Goal: Task Accomplishment & Management: Complete application form

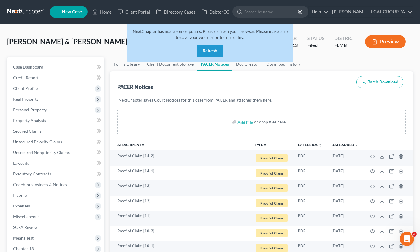
click at [213, 53] on button "Refresh" at bounding box center [210, 51] width 26 height 12
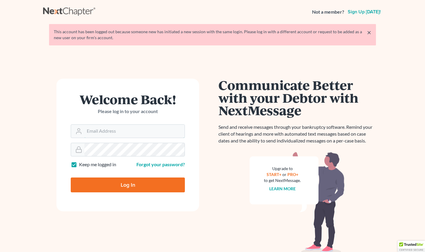
type input "[EMAIL_ADDRESS][DOMAIN_NAME]"
click at [133, 186] on input "Log In" at bounding box center [128, 185] width 114 height 15
type input "Thinking..."
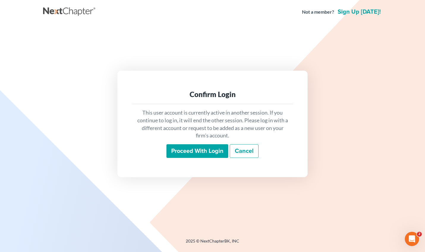
click at [206, 161] on div "This user account is currently active in another session. If you continue to lo…" at bounding box center [213, 133] width 162 height 59
click at [204, 154] on input "Proceed with login" at bounding box center [197, 151] width 62 height 14
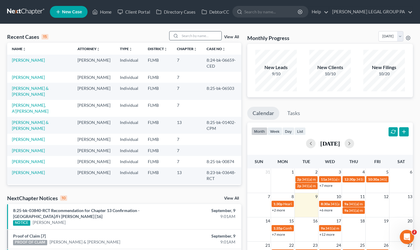
click at [187, 36] on input "search" at bounding box center [201, 35] width 42 height 9
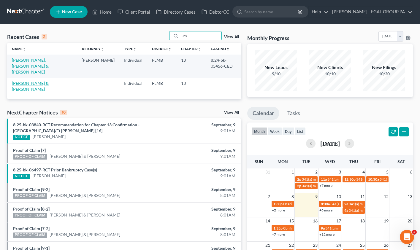
type input "urs"
click at [37, 81] on link "[PERSON_NAME] & [PERSON_NAME]" at bounding box center [30, 86] width 37 height 11
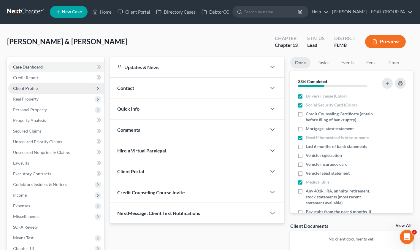
click at [32, 89] on span "Client Profile" at bounding box center [25, 88] width 25 height 5
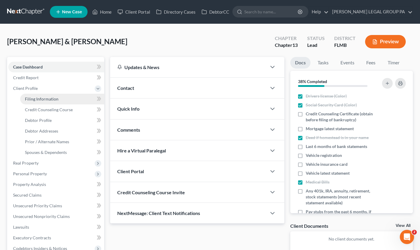
drag, startPoint x: 41, startPoint y: 93, endPoint x: 43, endPoint y: 96, distance: 3.4
click at [41, 94] on li "Filing Information" at bounding box center [62, 99] width 84 height 11
click at [45, 99] on span "Filing Information" at bounding box center [42, 99] width 34 height 5
select select "1"
select select "0"
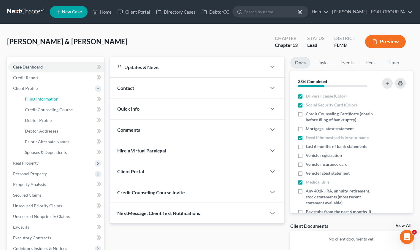
select select "3"
select select "9"
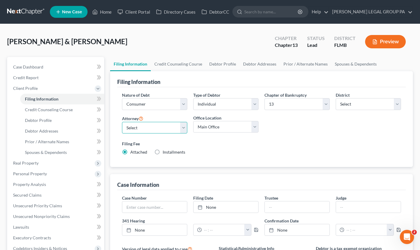
click at [145, 129] on select "Select JAY WELLER - FLMB JAY WELLER - FLMB" at bounding box center [154, 128] width 65 height 12
select select "0"
click at [122, 122] on select "Select JAY WELLER - FLMB JAY WELLER - FLMB" at bounding box center [154, 128] width 65 height 12
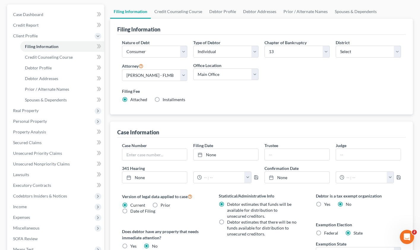
scroll to position [56, 0]
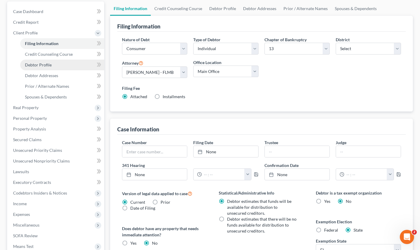
click at [37, 64] on span "Debtor Profile" at bounding box center [38, 64] width 27 height 5
select select "0"
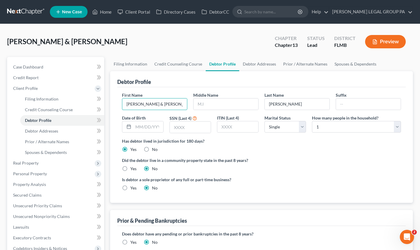
drag, startPoint x: 167, startPoint y: 103, endPoint x: 119, endPoint y: 100, distance: 47.7
click at [119, 100] on div "First Name Thomas & Deborah" at bounding box center [154, 101] width 71 height 18
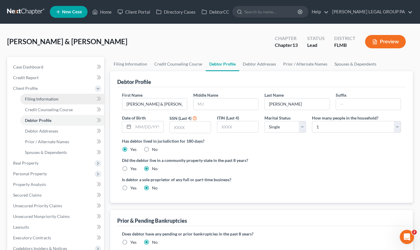
click at [41, 102] on link "Filing Information" at bounding box center [62, 99] width 84 height 11
select select "1"
select select "0"
select select "3"
select select "15"
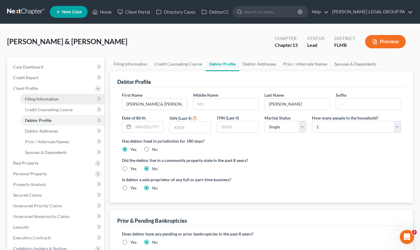
select select "0"
select select "9"
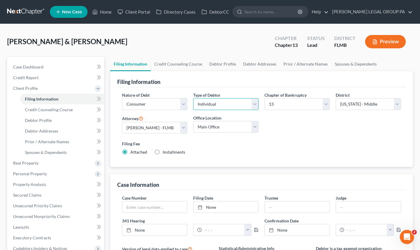
click at [242, 108] on select "Select Individual Joint" at bounding box center [225, 104] width 65 height 12
select select "1"
click at [193, 110] on select "Select Individual Joint" at bounding box center [225, 104] width 65 height 12
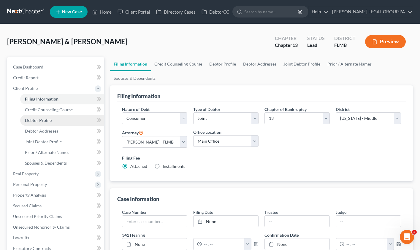
click at [39, 119] on span "Debtor Profile" at bounding box center [38, 120] width 27 height 5
select select "1"
select select "0"
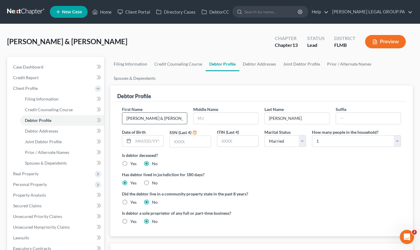
click at [158, 121] on input "Thomas & Deborah" at bounding box center [154, 118] width 65 height 11
drag, startPoint x: 171, startPoint y: 120, endPoint x: 67, endPoint y: 113, distance: 104.5
click at [67, 113] on div "Petition Navigation Case Dashboard Payments Invoices Payments Payments Credit R…" at bounding box center [210, 218] width 412 height 322
type input "Thomas"
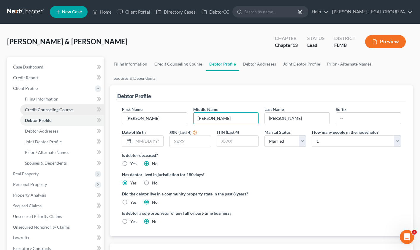
type input "Charles"
type input "Urso Jr"
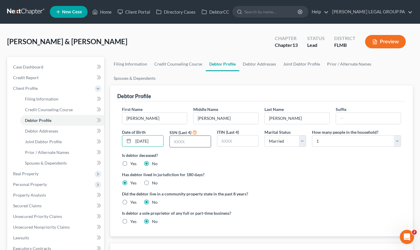
type input "03/15/1966"
click at [190, 143] on input "text" at bounding box center [190, 141] width 41 height 11
type input "2728"
click at [326, 138] on select "Select 1 2 3 4 5 6 7 8 9 10 11 12 13 14 15 16 17 18 19 20" at bounding box center [356, 141] width 89 height 12
select select "1"
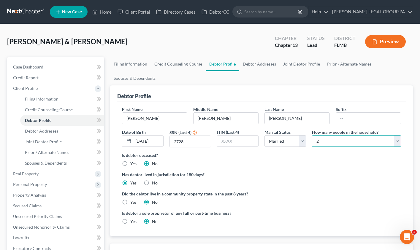
click at [312, 135] on select "Select 1 2 3 4 5 6 7 8 9 10 11 12 13 14 15 16 17 18 19 20" at bounding box center [356, 141] width 89 height 12
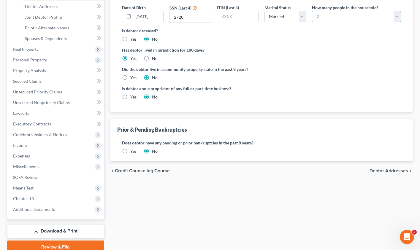
scroll to position [94, 0]
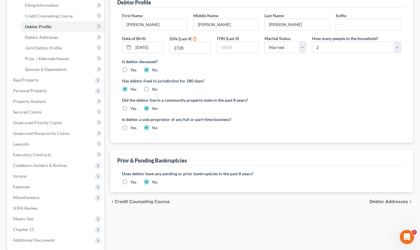
click at [130, 182] on label "Yes" at bounding box center [133, 182] width 6 height 6
click at [133, 182] on input "Yes" at bounding box center [135, 181] width 4 height 4
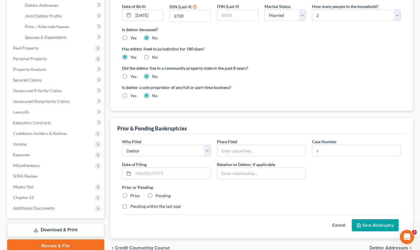
scroll to position [133, 0]
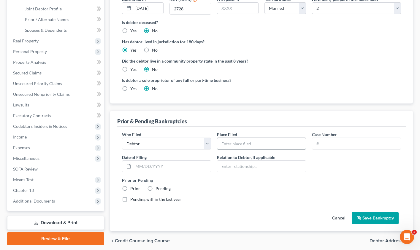
click at [229, 143] on input "text" at bounding box center [261, 143] width 89 height 11
type input "Florida Middle Bankruptcy Court"
click at [348, 148] on input "text" at bounding box center [357, 143] width 89 height 11
paste input "8:2024bk05456"
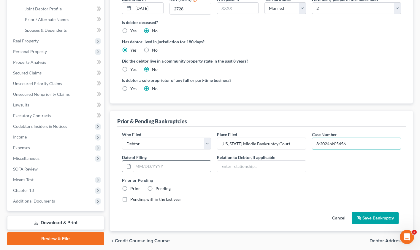
type input "8:2024bk05456"
click at [154, 171] on input "text" at bounding box center [172, 166] width 78 height 11
type input "[DATE]"
click at [130, 190] on label "Prior" at bounding box center [135, 189] width 10 height 6
click at [133, 190] on input "Prior" at bounding box center [135, 188] width 4 height 4
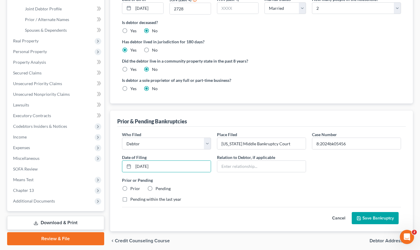
radio input "true"
drag, startPoint x: 381, startPoint y: 218, endPoint x: 369, endPoint y: 212, distance: 12.6
click at [381, 218] on button "Save Bankruptcy" at bounding box center [375, 218] width 47 height 12
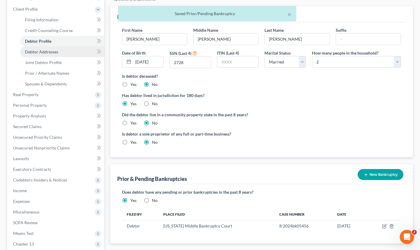
click at [46, 49] on span "Debtor Addresses" at bounding box center [41, 51] width 33 height 5
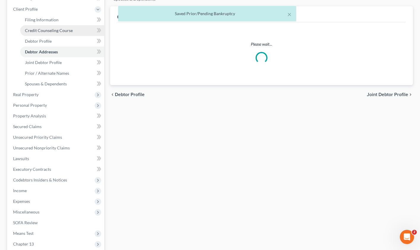
scroll to position [26, 0]
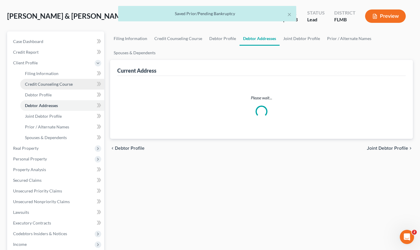
select select "0"
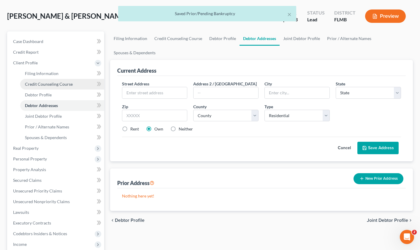
scroll to position [0, 0]
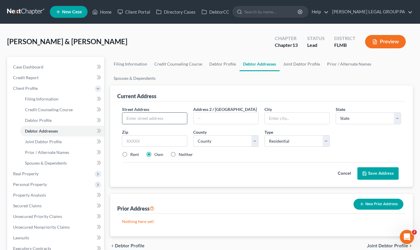
click at [150, 117] on input "text" at bounding box center [154, 118] width 65 height 11
paste input "11401 Stansberry Dr"
type input "11401 Stansberry Dr"
click at [150, 141] on input "text" at bounding box center [154, 141] width 65 height 12
paste input "34668"
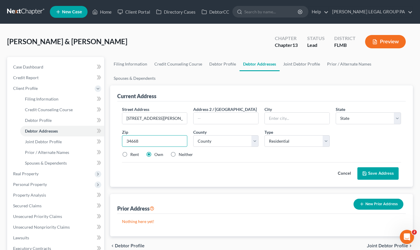
type input "34668"
click at [226, 164] on div "Cancel Save Address" at bounding box center [261, 171] width 279 height 18
type input "Port Richey"
select select "9"
click at [386, 176] on button "Save Address" at bounding box center [378, 174] width 41 height 12
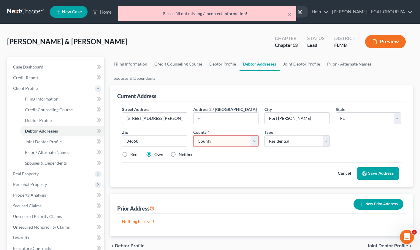
click at [236, 143] on select "County Alachua County Baker County Bay County Bradford County Brevard County Br…" at bounding box center [225, 141] width 65 height 12
select select "50"
click at [193, 135] on select "County Alachua County Baker County Bay County Bradford County Brevard County Br…" at bounding box center [225, 141] width 65 height 12
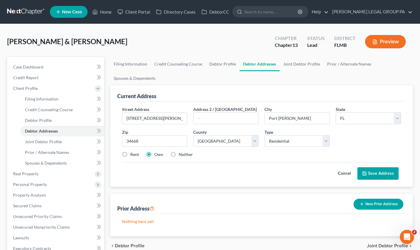
click at [378, 173] on button "Save Address" at bounding box center [378, 174] width 41 height 12
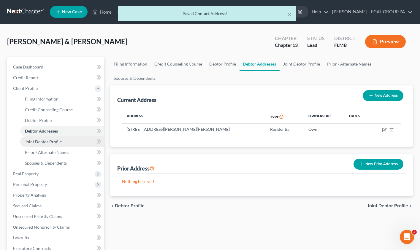
click at [34, 141] on span "Joint Debtor Profile" at bounding box center [43, 141] width 37 height 5
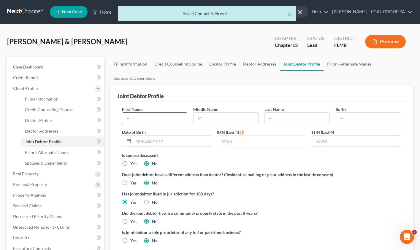
click at [144, 118] on input "text" at bounding box center [154, 118] width 65 height 11
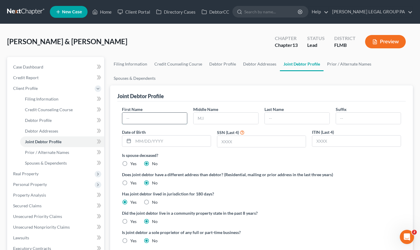
click at [143, 119] on input "text" at bounding box center [154, 118] width 65 height 11
type input "Deborah"
type input "Marie"
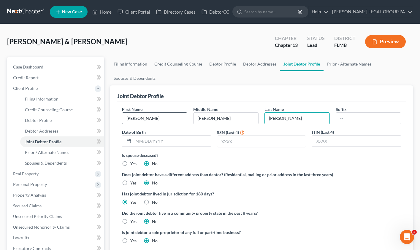
type input "Urso"
type input "06/12/1969"
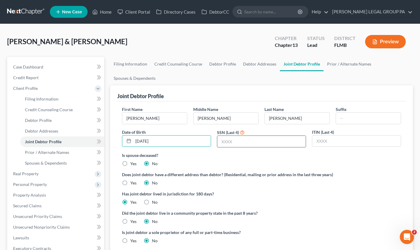
click at [231, 142] on input "text" at bounding box center [261, 141] width 89 height 11
type input "3325"
click at [47, 155] on span "Prior / Alternate Names" at bounding box center [47, 152] width 44 height 5
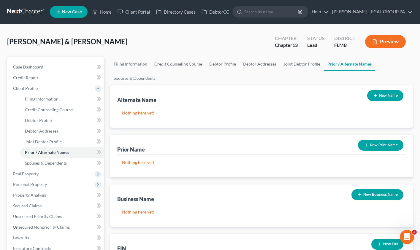
click at [369, 150] on button "New Prior Name" at bounding box center [380, 145] width 45 height 11
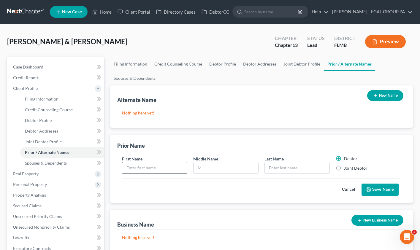
click at [134, 166] on input "text" at bounding box center [154, 167] width 65 height 11
type input "Deborah"
type input "Badaoui"
click at [344, 169] on label "Joint Debtor" at bounding box center [355, 168] width 23 height 6
click at [347, 169] on input "Joint Debtor" at bounding box center [349, 167] width 4 height 4
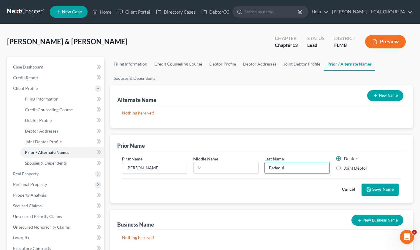
radio input "true"
radio input "false"
click at [379, 191] on button "Save Name" at bounding box center [380, 190] width 37 height 12
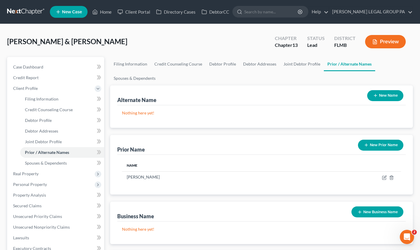
click at [367, 146] on icon "button" at bounding box center [366, 145] width 5 height 5
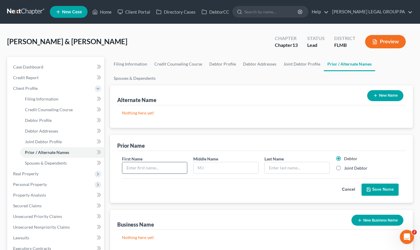
click at [147, 172] on input "text" at bounding box center [154, 167] width 65 height 11
type input "Deborah"
type input "Marie"
type input "Loftis"
drag, startPoint x: 333, startPoint y: 168, endPoint x: 339, endPoint y: 168, distance: 5.7
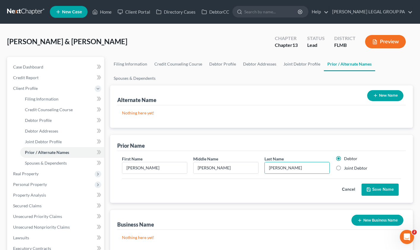
click at [335, 168] on div "Debtor Joint Debtor" at bounding box center [368, 165] width 71 height 18
click at [343, 168] on div "Joint Debtor" at bounding box center [368, 168] width 65 height 6
click at [344, 168] on label "Joint Debtor" at bounding box center [355, 168] width 23 height 6
click at [347, 168] on input "Joint Debtor" at bounding box center [349, 167] width 4 height 4
radio input "true"
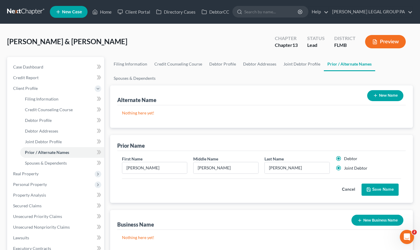
radio input "false"
click at [385, 190] on button "Save Name" at bounding box center [380, 190] width 37 height 12
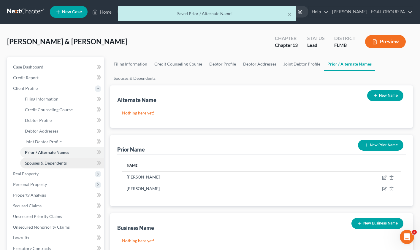
click at [45, 163] on span "Spouses & Dependents" at bounding box center [46, 163] width 42 height 5
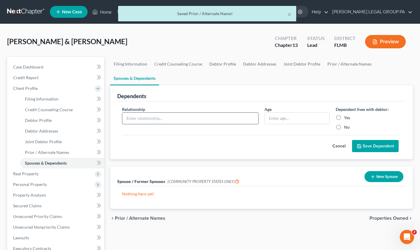
click at [158, 117] on input "text" at bounding box center [190, 118] width 136 height 11
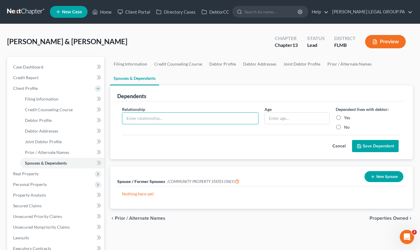
type input "Son"
click at [278, 121] on input "text" at bounding box center [297, 118] width 65 height 11
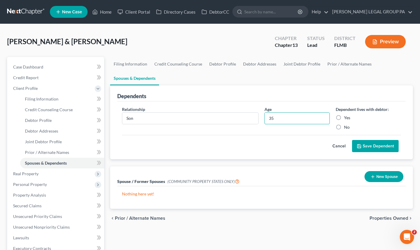
type input "35"
click at [344, 116] on label "Yes" at bounding box center [347, 118] width 6 height 6
click at [347, 116] on input "Yes" at bounding box center [349, 117] width 4 height 4
radio input "true"
click at [377, 145] on button "Save Dependent" at bounding box center [375, 146] width 47 height 12
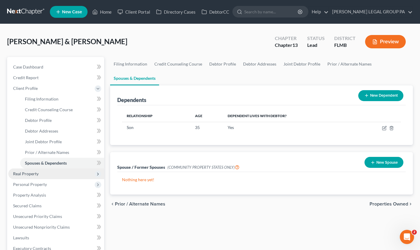
click at [34, 177] on span "Real Property" at bounding box center [56, 174] width 96 height 11
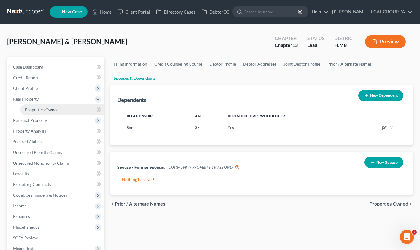
click at [56, 112] on span "Properties Owned" at bounding box center [42, 109] width 34 height 5
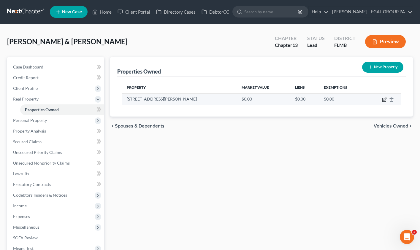
click at [384, 100] on icon "button" at bounding box center [385, 99] width 3 height 3
select select "9"
select select "50"
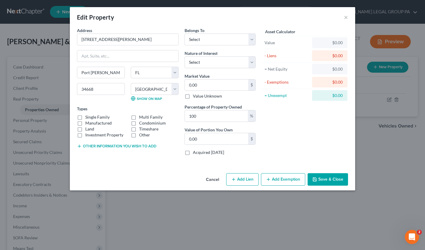
click at [85, 118] on label "Single Family" at bounding box center [97, 117] width 24 height 6
click at [88, 118] on input "Single Family" at bounding box center [90, 116] width 4 height 4
checkbox input "true"
click at [202, 41] on select "Select Debtor 1 Only Debtor 2 Only Debtor 1 And Debtor 2 Only At Least One Of T…" at bounding box center [219, 40] width 71 height 12
select select "0"
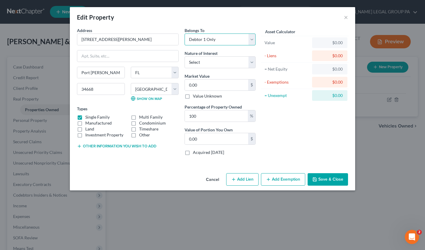
click at [184, 34] on select "Select Debtor 1 Only Debtor 2 Only Debtor 1 And Debtor 2 Only At Least One Of T…" at bounding box center [219, 40] width 71 height 12
click at [200, 60] on select "Select Fee Simple Joint Tenant Life Estate Equitable Interest Future Interest T…" at bounding box center [219, 62] width 71 height 12
select select "0"
click at [184, 56] on select "Select Fee Simple Joint Tenant Life Estate Equitable Interest Future Interest T…" at bounding box center [219, 62] width 71 height 12
click at [203, 82] on input "0.00" at bounding box center [216, 85] width 63 height 11
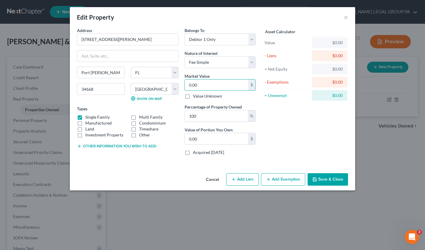
type input "2"
type input "2.00"
type input "23"
type input "23.00"
type input "236"
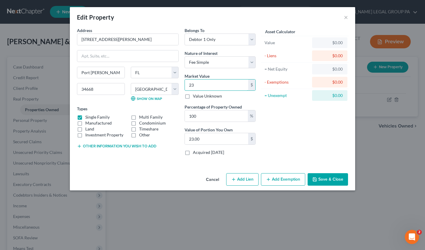
type input "236.00"
type input "2361"
type input "2,361.00"
type input "2,3611"
type input "23,611.00"
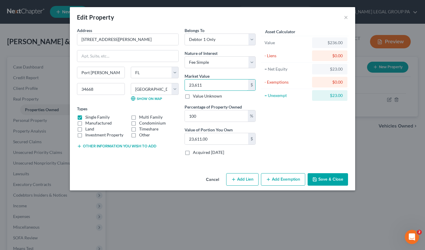
type input "23,6110"
type input "236,110.00"
click at [319, 179] on button "Save & Close" at bounding box center [327, 179] width 40 height 12
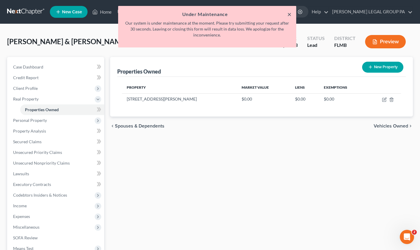
click at [290, 14] on button "×" at bounding box center [290, 14] width 4 height 7
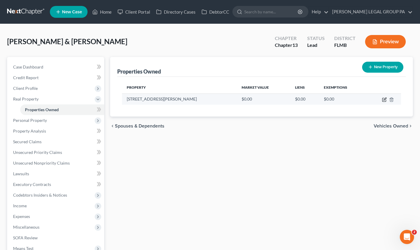
click at [386, 100] on icon "button" at bounding box center [384, 99] width 5 height 5
select select "9"
select select "50"
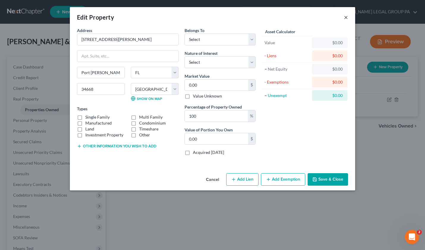
click at [347, 17] on button "×" at bounding box center [346, 17] width 4 height 7
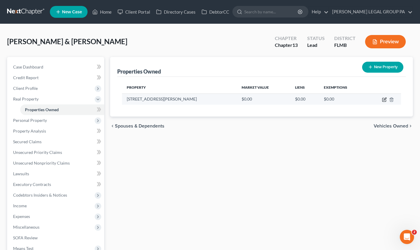
click at [385, 100] on icon "button" at bounding box center [384, 99] width 5 height 5
select select "9"
select select "50"
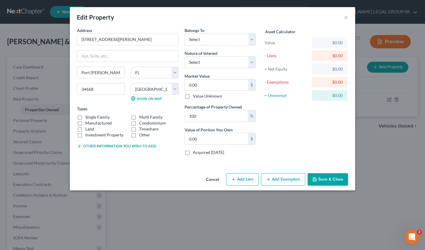
click at [85, 118] on label "Single Family" at bounding box center [97, 117] width 24 height 6
click at [88, 118] on input "Single Family" at bounding box center [90, 116] width 4 height 4
checkbox input "true"
click at [203, 45] on select "Select Debtor 1 Only Debtor 2 Only Debtor 1 And Debtor 2 Only At Least One Of T…" at bounding box center [219, 40] width 71 height 12
click at [184, 34] on select "Select Debtor 1 Only Debtor 2 Only Debtor 1 And Debtor 2 Only At Least One Of T…" at bounding box center [219, 40] width 71 height 12
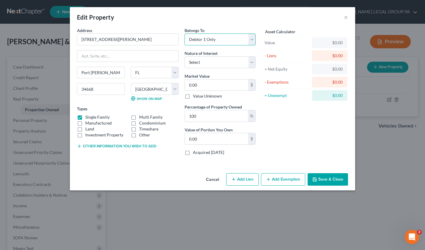
click at [209, 40] on select "Select Debtor 1 Only Debtor 2 Only Debtor 1 And Debtor 2 Only At Least One Of T…" at bounding box center [219, 40] width 71 height 12
select select "2"
click at [184, 34] on select "Select Debtor 1 Only Debtor 2 Only Debtor 1 And Debtor 2 Only At Least One Of T…" at bounding box center [219, 40] width 71 height 12
click at [206, 59] on select "Select Fee Simple Joint Tenant Life Estate Equitable Interest Future Interest T…" at bounding box center [219, 62] width 71 height 12
click at [184, 56] on select "Select Fee Simple Joint Tenant Life Estate Equitable Interest Future Interest T…" at bounding box center [219, 62] width 71 height 12
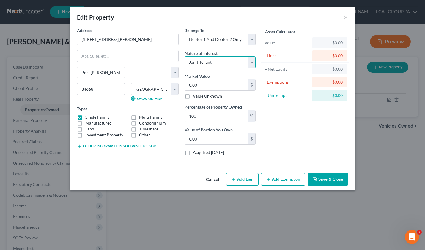
click at [202, 61] on select "Select Fee Simple Joint Tenant Life Estate Equitable Interest Future Interest T…" at bounding box center [219, 62] width 71 height 12
select select "0"
click at [184, 56] on select "Select Fee Simple Joint Tenant Life Estate Equitable Interest Future Interest T…" at bounding box center [219, 62] width 71 height 12
click at [205, 84] on input "0.00" at bounding box center [216, 85] width 63 height 11
type input "2"
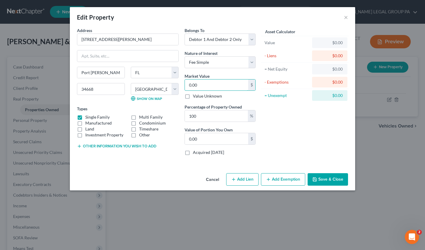
type input "2.00"
type input "23"
type input "23.00"
type input "235"
type input "235.00"
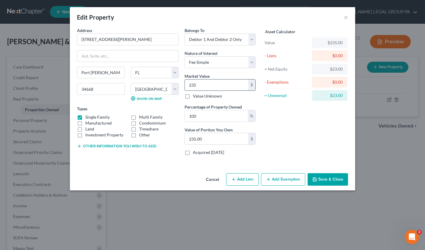
click at [210, 87] on input "235" at bounding box center [216, 85] width 63 height 11
drag, startPoint x: 207, startPoint y: 86, endPoint x: 160, endPoint y: 81, distance: 47.6
click at [160, 81] on div "Address * 11401 Stansberry Dr Port Richey State AL AK AR AZ CA CO CT DE DC FL G…" at bounding box center [166, 93] width 184 height 133
type input "2"
type input "2.00"
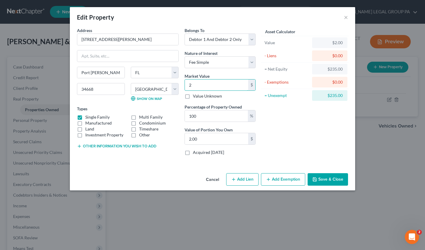
type input "23"
type input "23.00"
type input "236"
type input "236.00"
type input "2361"
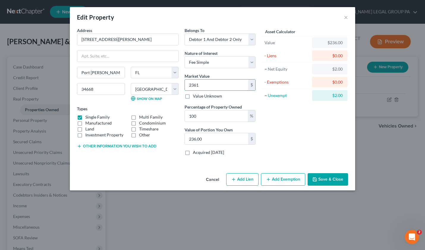
type input "2,361.00"
type input "2,3611"
type input "23,611.00"
type input "23,6110"
type input "236,110.00"
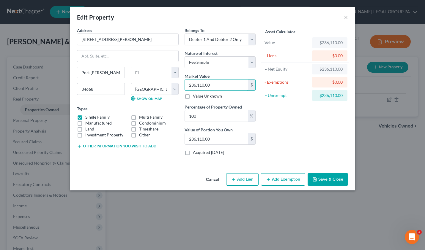
type input "236,110.00"
click at [296, 179] on button "Add Exemption" at bounding box center [283, 179] width 44 height 12
select select "2"
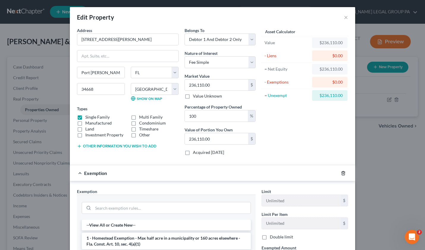
click at [342, 174] on icon "button" at bounding box center [343, 173] width 5 height 5
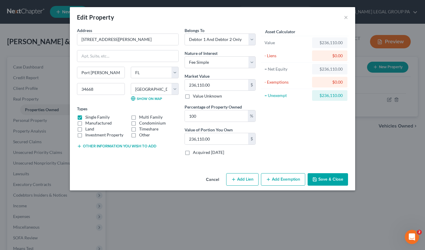
click at [334, 182] on button "Save & Close" at bounding box center [327, 179] width 40 height 12
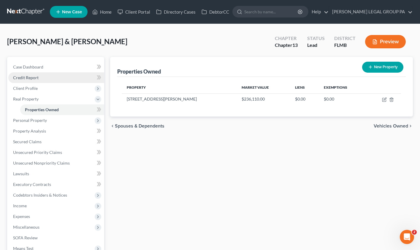
click at [32, 80] on span "Credit Report" at bounding box center [26, 77] width 26 height 5
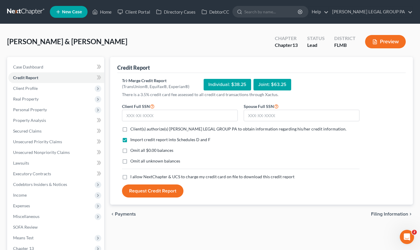
click at [130, 130] on label "Client(s) authorize(s) WELLER LEGAL GROUP PA to obtain information regarding hi…" at bounding box center [238, 129] width 216 height 6
click at [133, 130] on input "Client(s) authorize(s) WELLER LEGAL GROUP PA to obtain information regarding hi…" at bounding box center [135, 128] width 4 height 4
checkbox input "true"
click at [130, 154] on label "Omit all $0.00 balances" at bounding box center [151, 151] width 43 height 6
click at [133, 152] on input "Omit all $0.00 balances" at bounding box center [135, 150] width 4 height 4
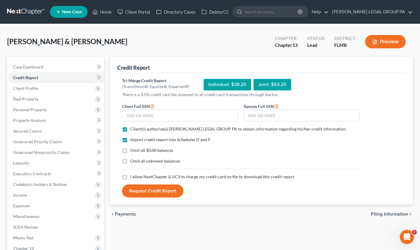
checkbox input "true"
click at [130, 160] on label "Omit all unknown balances" at bounding box center [155, 161] width 50 height 6
click at [133, 160] on input "Omit all unknown balances" at bounding box center [135, 160] width 4 height 4
checkbox input "true"
click at [130, 176] on label "I allow NextChapter & UCS to charge my credit card on file to download this cre…" at bounding box center [212, 177] width 164 height 6
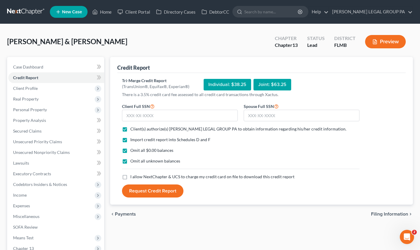
click at [133, 176] on input "I allow NextChapter & UCS to charge my credit card on file to download this cre…" at bounding box center [135, 176] width 4 height 4
checkbox input "true"
click at [143, 118] on input "text" at bounding box center [180, 116] width 116 height 12
type input "344-70-2728"
type input "341-64-3325"
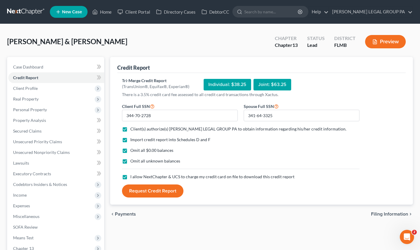
click at [155, 193] on button "Request Credit Report" at bounding box center [152, 191] width 61 height 13
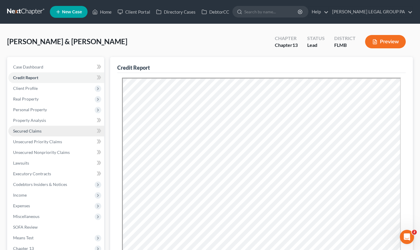
click at [30, 130] on span "Secured Claims" at bounding box center [27, 131] width 29 height 5
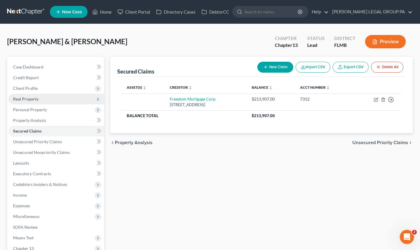
click at [29, 100] on span "Real Property" at bounding box center [26, 99] width 26 height 5
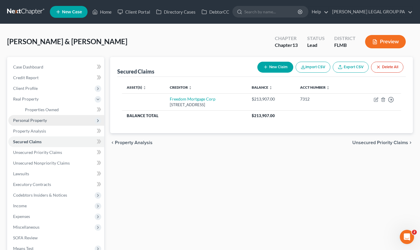
click at [31, 122] on span "Personal Property" at bounding box center [30, 120] width 34 height 5
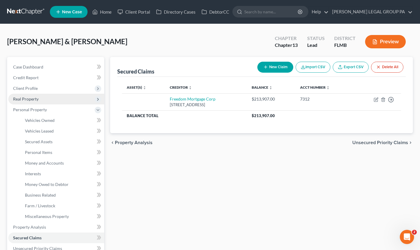
click at [29, 102] on span "Real Property" at bounding box center [56, 99] width 96 height 11
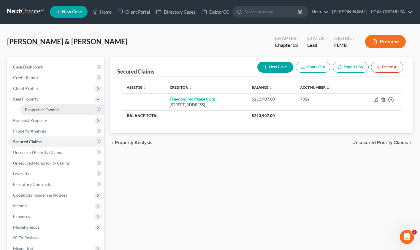
click at [35, 109] on span "Properties Owned" at bounding box center [42, 109] width 34 height 5
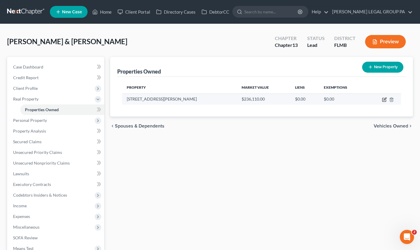
click at [382, 100] on td at bounding box center [384, 99] width 34 height 11
click at [383, 100] on icon "button" at bounding box center [385, 100] width 4 height 4
select select "9"
select select "50"
select select "2"
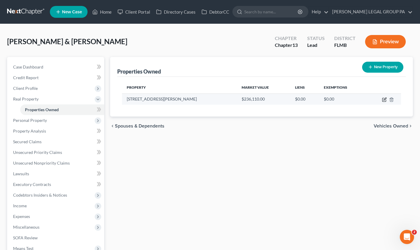
select select "0"
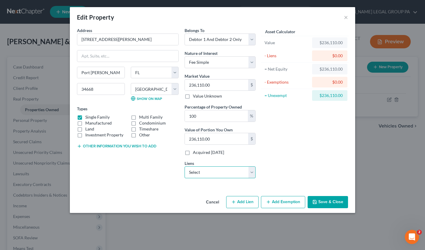
click at [216, 177] on select "Select Freedom Mortgage Corp - $213,907.00" at bounding box center [219, 173] width 71 height 12
click select "Select Freedom Mortgage Corp - $213,907.00" at bounding box center [219, 173] width 71 height 12
select select "9"
select select "2"
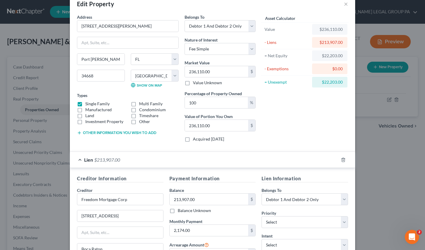
scroll to position [95, 0]
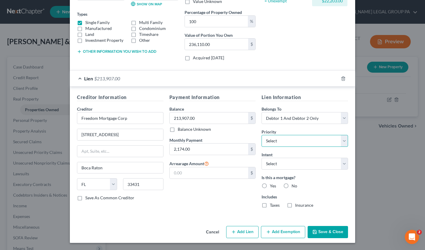
click at [276, 143] on select "Select 1st 2nd 3rd 4th 5th 6th 7th 8th 9th 10th 11th 12th 13th 14th 15th 16th 1…" at bounding box center [304, 141] width 86 height 12
select select "0"
click at [261, 135] on select "Select 1st 2nd 3rd 4th 5th 6th 7th 8th 9th 10th 11th 12th 13th 14th 15th 16th 1…" at bounding box center [304, 141] width 86 height 12
click at [288, 163] on select "Select Surrender Redeem Reaffirm Avoid Other" at bounding box center [304, 164] width 86 height 12
click at [261, 158] on select "Select Surrender Redeem Reaffirm Avoid Other" at bounding box center [304, 164] width 86 height 12
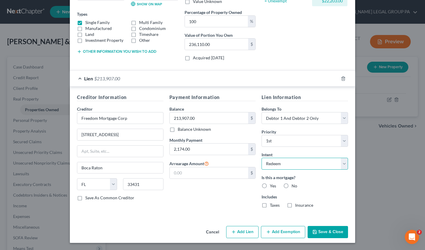
click at [272, 163] on select "Select Surrender Redeem Reaffirm Avoid Other" at bounding box center [304, 164] width 86 height 12
select select "2"
click at [261, 158] on select "Select Surrender Redeem Reaffirm Avoid Other" at bounding box center [304, 164] width 86 height 12
click at [270, 187] on label "Yes" at bounding box center [273, 186] width 6 height 6
click at [272, 187] on input "Yes" at bounding box center [274, 185] width 4 height 4
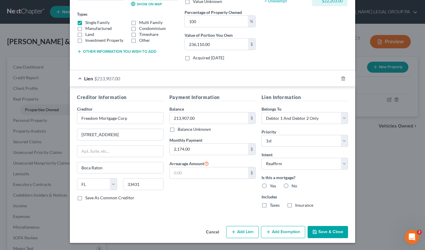
radio input "true"
drag, startPoint x: 263, startPoint y: 205, endPoint x: 289, endPoint y: 205, distance: 25.8
click at [270, 205] on label "Taxes" at bounding box center [275, 206] width 10 height 6
click at [272, 205] on input "Taxes" at bounding box center [274, 205] width 4 height 4
checkbox input "true"
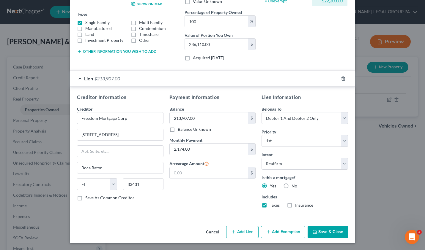
click at [295, 205] on label "Insurance" at bounding box center [304, 206] width 18 height 6
click at [297, 205] on input "Insurance" at bounding box center [299, 205] width 4 height 4
checkbox input "true"
click at [286, 233] on button "Add Exemption" at bounding box center [283, 232] width 44 height 12
select select "2"
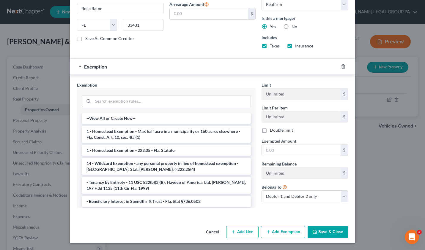
drag, startPoint x: 120, startPoint y: 135, endPoint x: 178, endPoint y: 143, distance: 58.4
click at [120, 135] on li "1 - Homestead Exemption - Max half acre in a municipality or 160 acres elsewher…" at bounding box center [166, 134] width 169 height 17
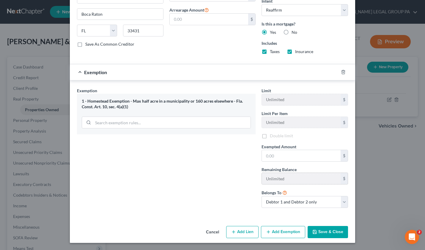
scroll to position [250, 0]
click at [279, 154] on input "text" at bounding box center [301, 155] width 79 height 11
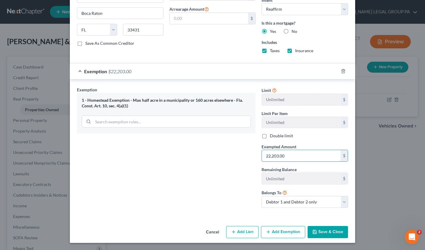
type input "22,203.00"
click at [324, 233] on button "Save & Close" at bounding box center [327, 232] width 40 height 12
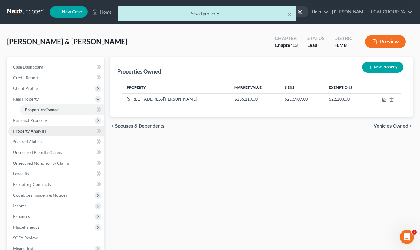
click at [29, 130] on span "Property Analysis" at bounding box center [29, 131] width 33 height 5
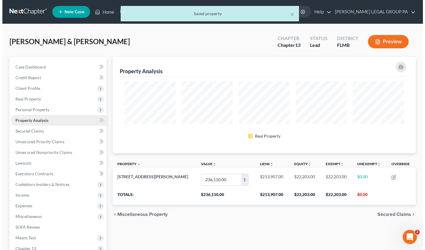
scroll to position [97, 303]
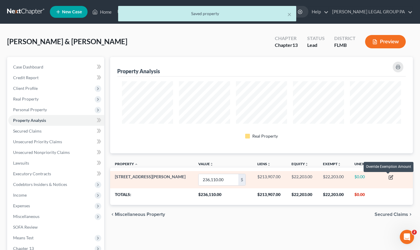
click at [389, 177] on icon "button" at bounding box center [391, 177] width 5 height 5
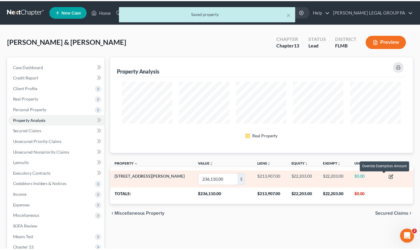
scroll to position [97, 306]
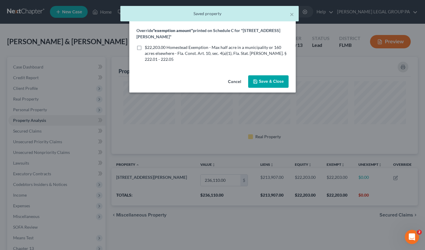
click at [145, 45] on label "$22,203.00 Homestead Exemption - Max half acre in a municipality or 160 acres e…" at bounding box center [217, 54] width 144 height 18
click at [147, 45] on input "$22,203.00 Homestead Exemption - Max half acre in a municipality or 160 acres e…" at bounding box center [149, 47] width 4 height 4
checkbox input "true"
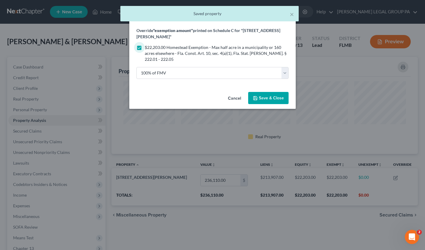
click at [261, 96] on span "Save & Close" at bounding box center [271, 98] width 25 height 5
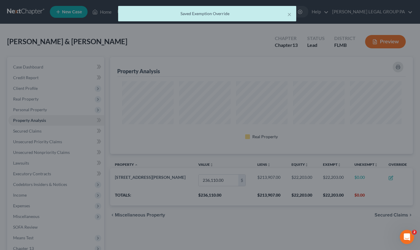
scroll to position [0, 0]
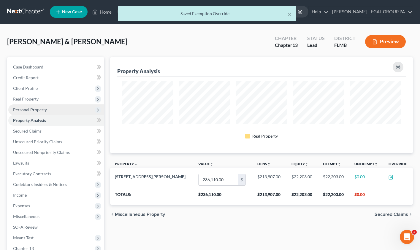
drag, startPoint x: 23, startPoint y: 112, endPoint x: 29, endPoint y: 114, distance: 6.6
click at [23, 112] on span "Personal Property" at bounding box center [56, 110] width 96 height 11
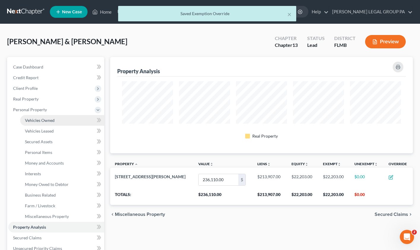
click at [31, 121] on span "Vehicles Owned" at bounding box center [40, 120] width 30 height 5
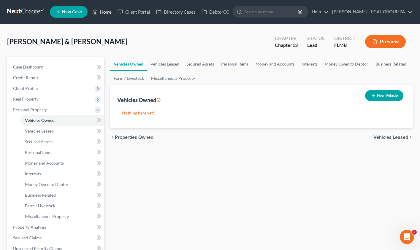
click at [106, 12] on link "Home" at bounding box center [101, 12] width 25 height 11
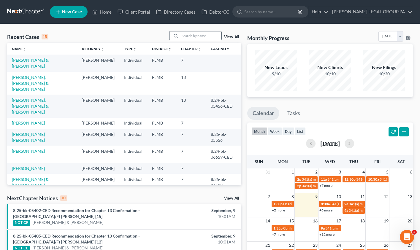
click at [201, 38] on input "search" at bounding box center [201, 35] width 42 height 9
click at [33, 78] on link "Urso Jr, Thomas & Urso, Deborah" at bounding box center [30, 83] width 37 height 17
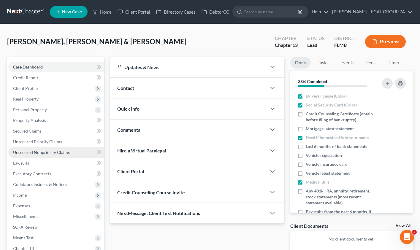
click at [36, 151] on span "Unsecured Nonpriority Claims" at bounding box center [41, 152] width 57 height 5
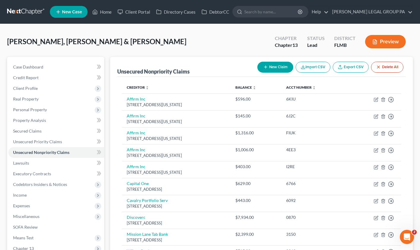
click at [355, 70] on link "Export CSV" at bounding box center [351, 67] width 36 height 11
click at [388, 70] on button "Delete All" at bounding box center [387, 67] width 32 height 11
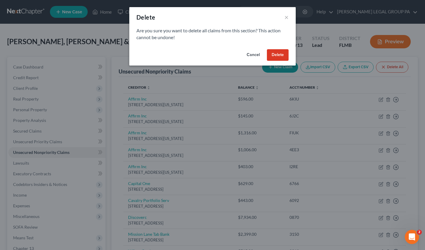
click at [278, 55] on button "Delete" at bounding box center [278, 55] width 22 height 12
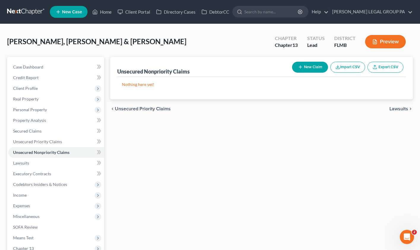
click at [355, 69] on button "Import CSV" at bounding box center [348, 67] width 35 height 11
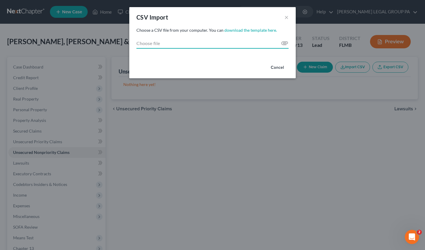
click at [284, 43] on input "Choose file" at bounding box center [212, 43] width 152 height 11
type input "C:\fakepath\export (5).csv"
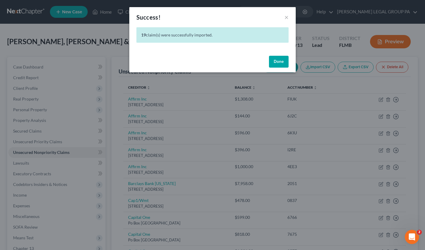
click at [280, 62] on button "Done" at bounding box center [279, 62] width 20 height 12
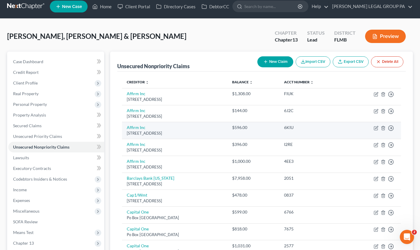
scroll to position [9, 0]
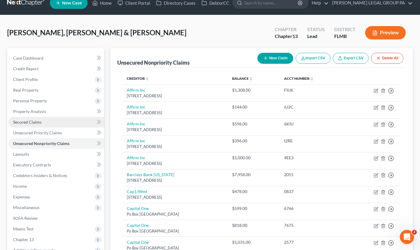
click at [32, 124] on span "Secured Claims" at bounding box center [27, 122] width 29 height 5
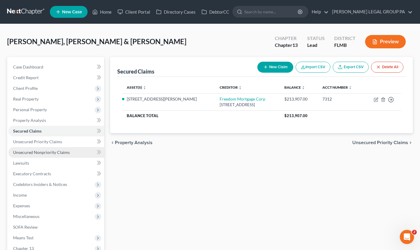
drag, startPoint x: 33, startPoint y: 156, endPoint x: 42, endPoint y: 155, distance: 8.6
click at [33, 156] on link "Unsecured Nonpriority Claims" at bounding box center [56, 152] width 96 height 11
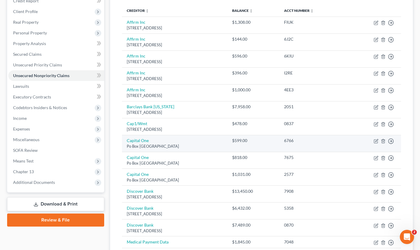
scroll to position [76, 0]
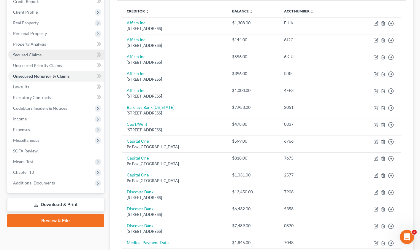
click at [33, 53] on span "Secured Claims" at bounding box center [27, 54] width 29 height 5
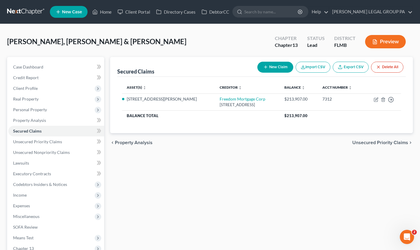
click at [266, 67] on line "button" at bounding box center [265, 67] width 3 height 0
select select "2"
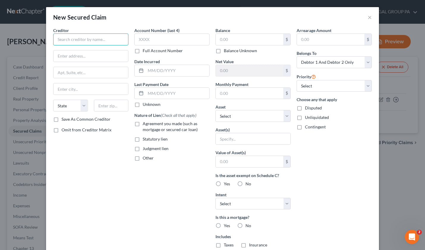
click at [67, 40] on input "text" at bounding box center [90, 40] width 75 height 12
type input "Capital One Auto Finance c/o Ais Portfolio Services, LLC"
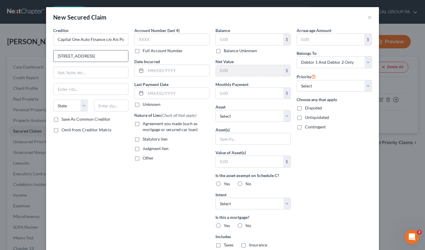
click at [94, 58] on input "4515 N Santa Fe Ave" at bounding box center [90, 56] width 75 height 11
type input "4515 N Santa Fe Ave Dept APS"
click at [103, 111] on input "text" at bounding box center [111, 106] width 35 height 12
type input "73118"
click at [86, 181] on div "Creditor * Capital One Auto Finance c/o Ais Portfolio Services, LLC 4515 N Sant…" at bounding box center [90, 159] width 81 height 265
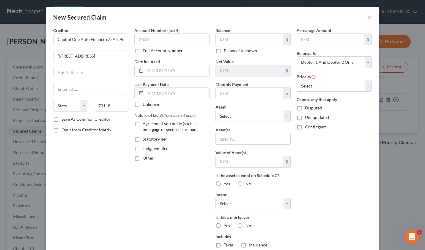
type input "Oklahoma City"
select select "37"
click at [157, 43] on input "text" at bounding box center [171, 40] width 75 height 12
type input "4558"
click at [242, 41] on input "text" at bounding box center [249, 39] width 67 height 11
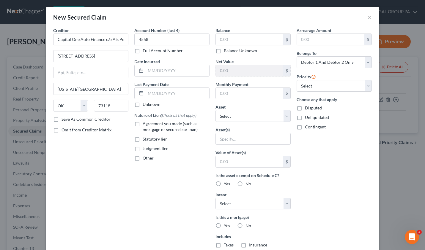
click at [333, 166] on div "Arrearage Amount $ Belongs To * Select Debtor 1 Only Debtor 2 Only Debtor 1 And…" at bounding box center [333, 159] width 81 height 265
click at [143, 125] on label "Agreement you made (such as mortgage or secured car loan)" at bounding box center [176, 127] width 67 height 12
click at [145, 125] on input "Agreement you made (such as mortgage or secured car loan)" at bounding box center [147, 123] width 4 height 4
checkbox input "true"
click at [324, 88] on select "Select 1st 2nd 3rd 4th 5th 6th 7th 8th 9th 10th 11th 12th 13th 14th 15th 16th 1…" at bounding box center [333, 86] width 75 height 12
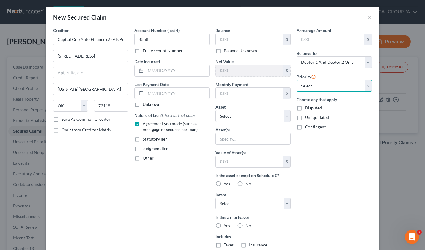
select select "0"
click at [296, 80] on select "Select 1st 2nd 3rd 4th 5th 6th 7th 8th 9th 10th 11th 12th 13th 14th 15th 16th 1…" at bounding box center [333, 86] width 75 height 12
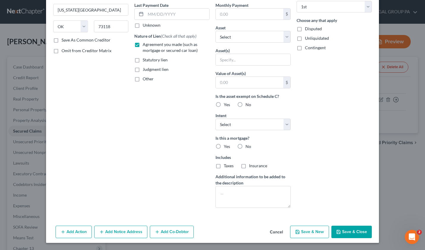
click at [354, 233] on button "Save & Close" at bounding box center [351, 232] width 40 height 12
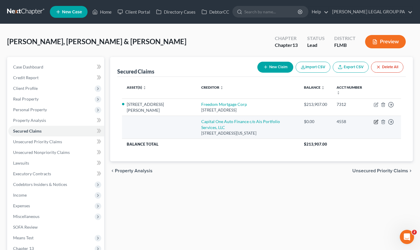
click at [377, 120] on icon "button" at bounding box center [376, 122] width 5 height 5
select select "37"
select select "2"
select select "0"
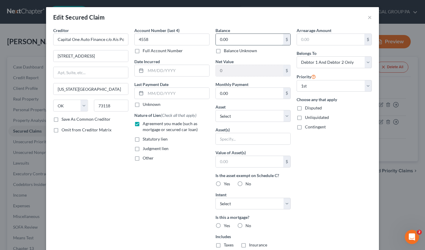
click at [228, 40] on input "0.00" at bounding box center [249, 39] width 67 height 11
type input "17,892.77"
click at [337, 154] on div "Arrearage Amount $ Belongs To * Select Debtor 1 Only Debtor 2 Only Debtor 1 And…" at bounding box center [333, 159] width 81 height 265
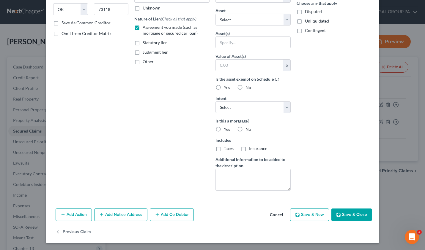
click at [345, 218] on button "Save & Close" at bounding box center [351, 215] width 40 height 12
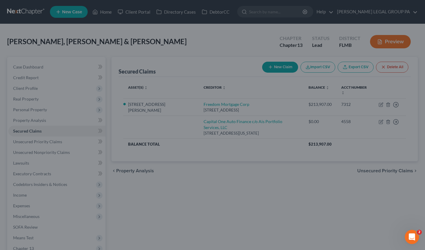
scroll to position [31, 0]
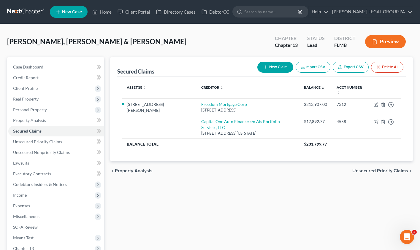
click at [273, 68] on button "New Claim" at bounding box center [276, 67] width 36 height 11
select select "2"
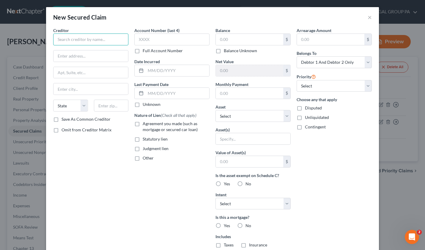
click at [78, 43] on input "text" at bounding box center [90, 40] width 75 height 12
type input "a"
type input "A"
type input "a"
type input "Advia Cu"
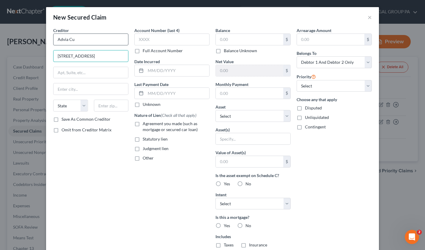
type input "550 S Riverview D"
type input "49004"
drag, startPoint x: 93, startPoint y: 165, endPoint x: 99, endPoint y: 163, distance: 6.5
click at [93, 164] on div "Creditor * Advia Cu 550 S Riverview D State AL AK AR AZ CA CO CT DE DC FL GA GU…" at bounding box center [90, 159] width 81 height 265
type input "Kalamazoo"
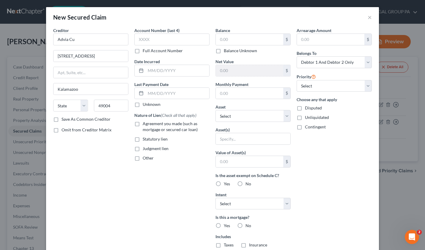
select select "23"
click at [143, 123] on label "Agreement you made (such as mortgage or secured car loan)" at bounding box center [176, 127] width 67 height 12
click at [145, 123] on input "Agreement you made (such as mortgage or secured car loan)" at bounding box center [147, 123] width 4 height 4
checkbox input "true"
click at [145, 40] on input "text" at bounding box center [171, 40] width 75 height 12
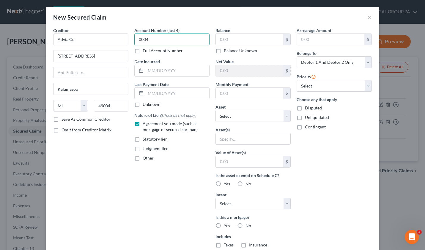
type input "0004"
drag, startPoint x: 246, startPoint y: 45, endPoint x: 244, endPoint y: 42, distance: 4.0
click at [246, 45] on div "$ Balance Unknown" at bounding box center [252, 44] width 75 height 20
click at [244, 42] on input "text" at bounding box center [249, 39] width 67 height 11
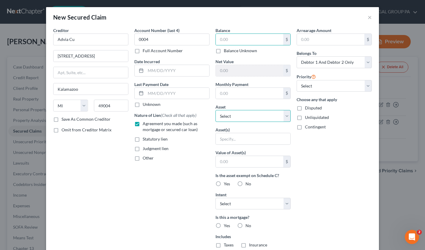
click at [226, 113] on select "Select Other Multiple Assets 11401 Stansberry Dr - $236110.0" at bounding box center [252, 116] width 75 height 12
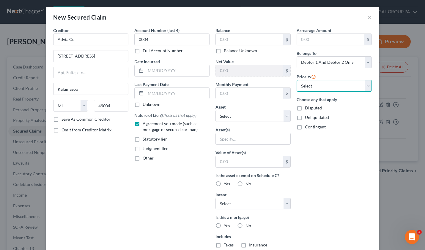
click at [304, 88] on select "Select 1st 2nd 3rd 4th 5th 6th 7th 8th 9th 10th 11th 12th 13th 14th 15th 16th 1…" at bounding box center [333, 86] width 75 height 12
select select "0"
click at [296, 80] on select "Select 1st 2nd 3rd 4th 5th 6th 7th 8th 9th 10th 11th 12th 13th 14th 15th 16th 1…" at bounding box center [333, 86] width 75 height 12
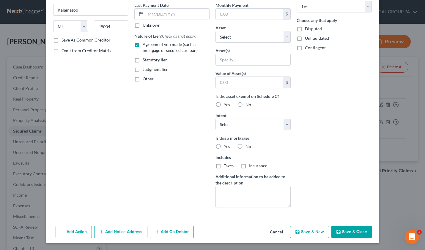
click at [342, 230] on button "Save & Close" at bounding box center [351, 232] width 40 height 12
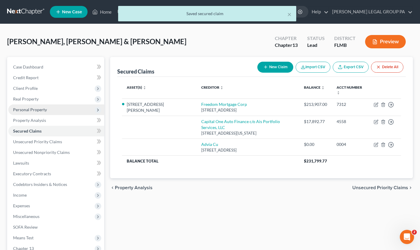
click at [25, 111] on span "Personal Property" at bounding box center [30, 109] width 34 height 5
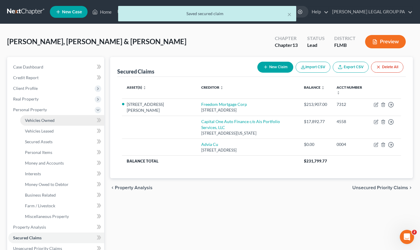
click at [35, 121] on span "Vehicles Owned" at bounding box center [40, 120] width 30 height 5
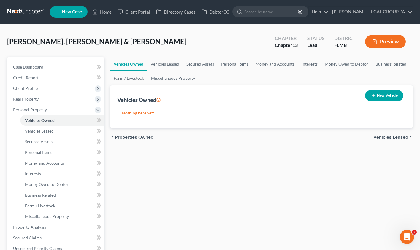
click at [380, 98] on button "New Vehicle" at bounding box center [384, 95] width 38 height 11
select select "0"
select select "2"
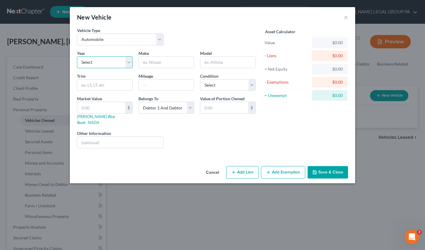
click at [107, 59] on select "Select 2026 2025 2024 2023 2022 2021 2020 2019 2018 2017 2016 2015 2014 2013 20…" at bounding box center [105, 62] width 56 height 12
select select "8"
click at [77, 56] on select "Select 2026 2025 2024 2023 2022 2021 2020 2019 2018 2017 2016 2015 2014 2013 20…" at bounding box center [105, 62] width 56 height 12
click at [158, 62] on input "text" at bounding box center [166, 62] width 55 height 11
type input "Hyundai"
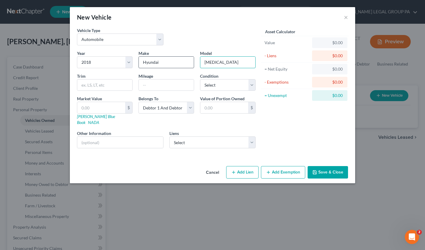
type input "Sonata"
type input "SEL"
type input "1"
click at [217, 87] on select "Select Excellent Very Good Good Fair Poor" at bounding box center [228, 85] width 56 height 12
select select "2"
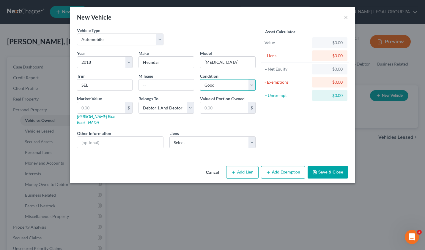
click at [200, 79] on select "Select Excellent Very Good Good Fair Poor" at bounding box center [228, 85] width 56 height 12
click at [95, 111] on input "text" at bounding box center [101, 107] width 48 height 11
type input "7"
type input "7.00"
type input "76"
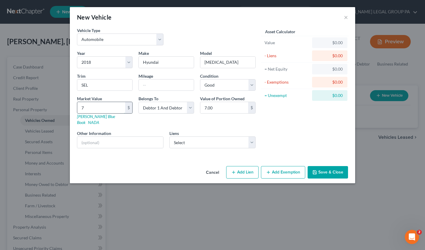
type input "76.00"
type input "760"
type input "760.00"
type input "7600"
type input "7,600.00"
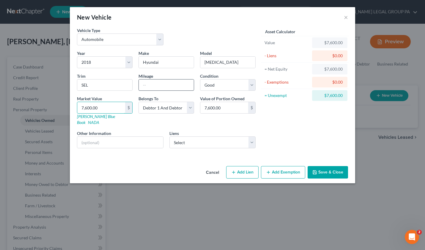
type input "7,600.00"
click at [155, 89] on input "text" at bounding box center [166, 85] width 55 height 11
type input "120020"
click at [211, 139] on select "Select Capital One Auto Finance c/o Ais Portfolio Services, LLC - $17,892.77 Ad…" at bounding box center [212, 143] width 86 height 12
click at [116, 138] on input "text" at bounding box center [120, 142] width 86 height 11
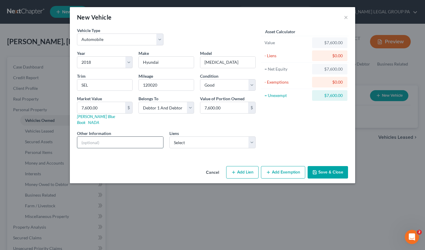
paste input "VIN: 5NPE34AF2JH619856"
type input "VIN: 5NPE34AF2JH619856"
drag, startPoint x: 238, startPoint y: 149, endPoint x: 225, endPoint y: 141, distance: 15.4
click at [238, 149] on div "Vehicle Type Select Automobile Truck Trailer Watercraft Aircraft Motor Home Atv…" at bounding box center [212, 95] width 285 height 137
click at [189, 139] on select "Select Capital One Auto Finance c/o Ais Portfolio Services, LLC - $17,892.77 Ad…" at bounding box center [212, 143] width 86 height 12
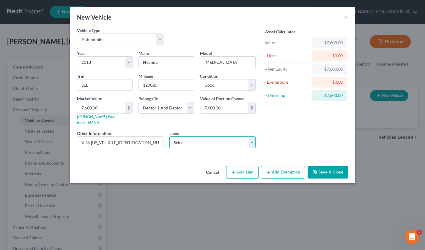
select select "0"
click at [169, 137] on select "Select Capital One Auto Finance c/o Ais Portfolio Services, LLC - $17,892.77 Ad…" at bounding box center [212, 143] width 86 height 12
select select
select select "37"
select select "2"
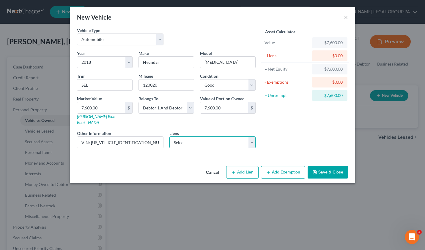
select select "0"
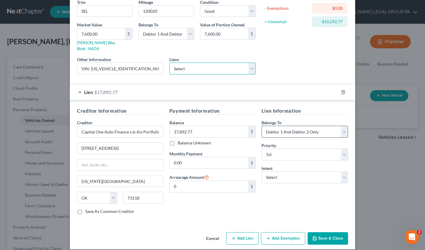
scroll to position [75, 0]
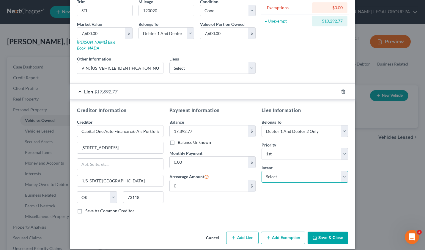
click at [281, 171] on select "Select Surrender Redeem Reaffirm Avoid Other" at bounding box center [304, 177] width 86 height 12
select select "2"
click at [261, 171] on select "Select Surrender Redeem Reaffirm Avoid Other" at bounding box center [304, 177] width 86 height 12
click at [333, 232] on button "Save & Close" at bounding box center [327, 238] width 40 height 12
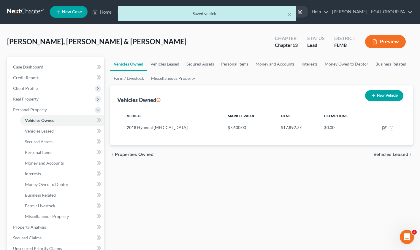
click at [378, 96] on button "New Vehicle" at bounding box center [384, 95] width 38 height 11
select select "0"
select select "2"
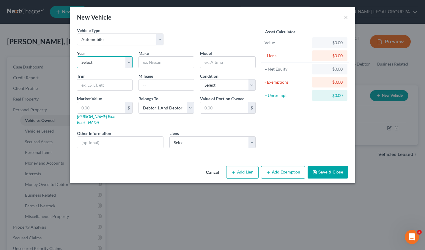
click at [92, 67] on select "Select 2026 2025 2024 2023 2022 2021 2020 2019 2018 2017 2016 2015 2014 2013 20…" at bounding box center [105, 62] width 56 height 12
select select "8"
click at [77, 56] on select "Select 2026 2025 2024 2023 2022 2021 2020 2019 2018 2017 2016 2015 2014 2013 20…" at bounding box center [105, 62] width 56 height 12
click at [151, 64] on input "text" at bounding box center [166, 62] width 55 height 11
type input "j"
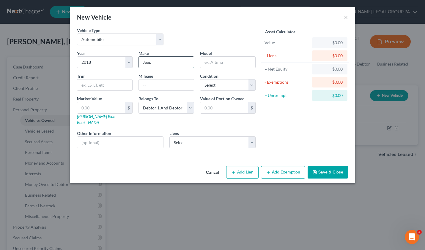
type input "Jeep"
type input "Grand Cherokee Laredo"
type input "E Sport"
click at [160, 85] on input "text" at bounding box center [166, 85] width 55 height 11
type input "113336"
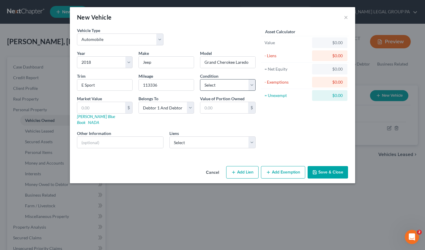
click at [219, 91] on div "Condition Select Excellent Very Good Good Fair Poor" at bounding box center [227, 82] width 61 height 18
click at [219, 88] on select "Select Excellent Very Good Good Fair Poor" at bounding box center [228, 85] width 56 height 12
select select "2"
click at [200, 79] on select "Select Excellent Very Good Good Fair Poor" at bounding box center [228, 85] width 56 height 12
click at [103, 105] on input "text" at bounding box center [101, 107] width 48 height 11
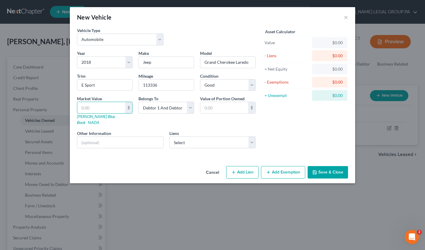
type input "8"
type input "8.00"
type input "84"
type input "84.00"
type input "840"
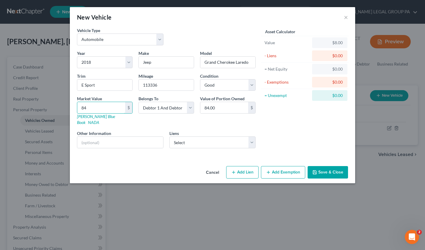
type input "840.00"
type input "8400"
type input "8,400.00"
click at [111, 137] on input "text" at bounding box center [120, 142] width 86 height 11
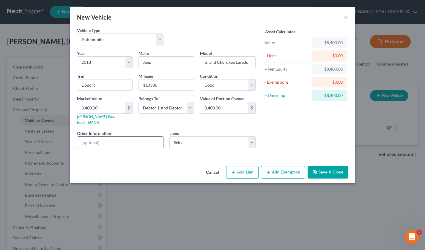
paste input "VIN: 1C4RJFAG4JC195751"
type input "VIN: 1C4RJFAG4JC195751"
click at [202, 138] on select "Select Advia Cu - $0.00" at bounding box center [212, 143] width 86 height 12
click select "Select Advia Cu - $0.00" at bounding box center [212, 143] width 86 height 12
select select "23"
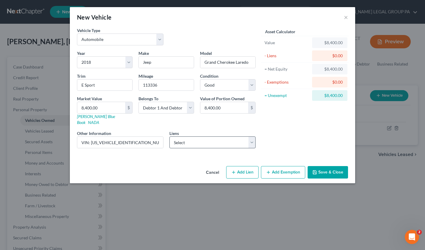
select select "2"
select select "0"
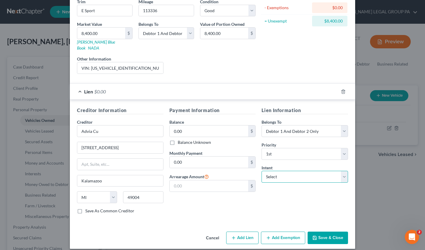
click at [272, 175] on select "Select Surrender Redeem Reaffirm Avoid Other" at bounding box center [304, 177] width 86 height 12
select select "2"
click at [261, 171] on select "Select Surrender Redeem Reaffirm Avoid Other" at bounding box center [304, 177] width 86 height 12
click at [323, 233] on button "Save & Close" at bounding box center [327, 238] width 40 height 12
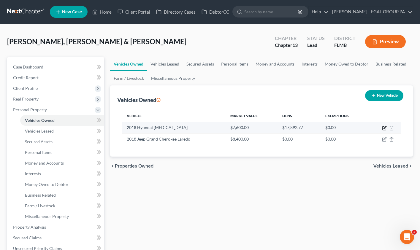
click at [383, 130] on icon "button" at bounding box center [385, 129] width 4 height 4
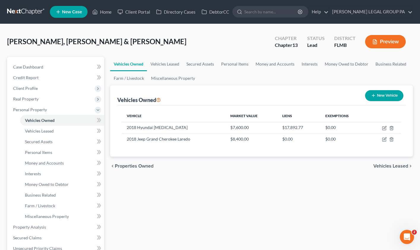
select select "0"
select select "8"
select select "2"
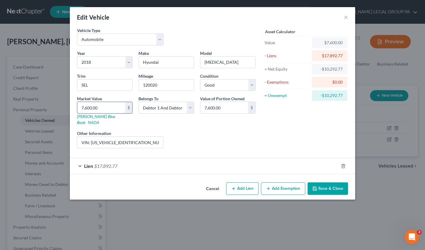
click at [98, 108] on input "7,600.00" at bounding box center [101, 107] width 48 height 11
type input "3"
type input "3.00"
type input "36"
type input "36.00"
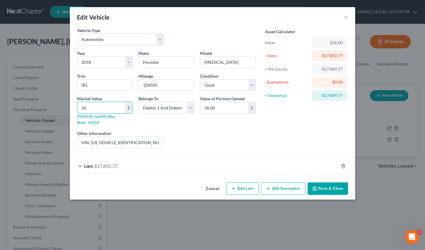
type input "360"
type input "360.00"
click at [320, 183] on button "Save & Close" at bounding box center [327, 189] width 40 height 12
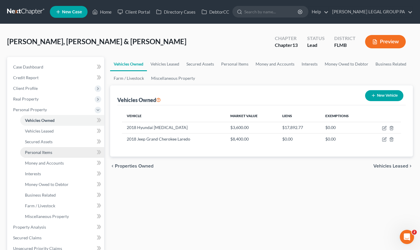
click at [47, 152] on span "Personal Items" at bounding box center [38, 152] width 27 height 5
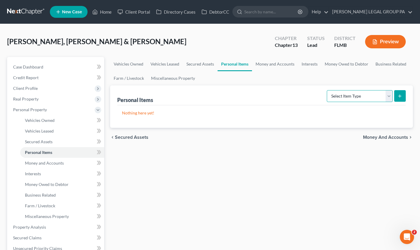
click at [355, 100] on select "Select Item Type Clothing Collectibles Of Value Electronics Firearms Household …" at bounding box center [360, 96] width 66 height 12
click at [400, 98] on icon "submit" at bounding box center [400, 96] width 5 height 5
click at [358, 98] on select "Select Item Type Clothing Collectibles Of Value Electronics Firearms Household …" at bounding box center [360, 96] width 66 height 12
click at [328, 90] on select "Select Item Type Clothing Collectibles Of Value Electronics Firearms Household …" at bounding box center [360, 96] width 66 height 12
click at [400, 96] on line "submit" at bounding box center [400, 96] width 3 height 0
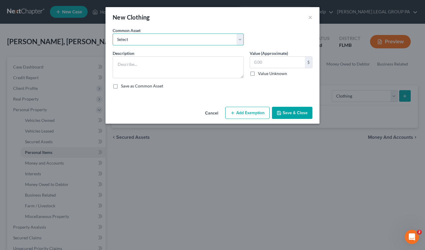
click at [134, 42] on select "Select All Clothing General Clothes Various Clothing Apparel Various Clothing A…" at bounding box center [178, 40] width 131 height 12
click at [113, 34] on select "Select All Clothing General Clothes Various Clothing Apparel Various Clothing A…" at bounding box center [178, 40] width 131 height 12
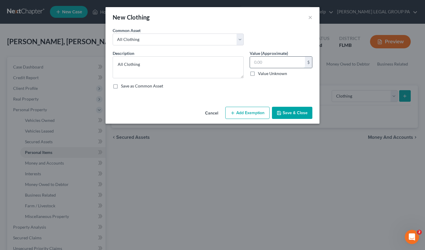
click at [270, 63] on input "text" at bounding box center [277, 62] width 55 height 11
click at [288, 114] on button "Save & Close" at bounding box center [292, 113] width 40 height 12
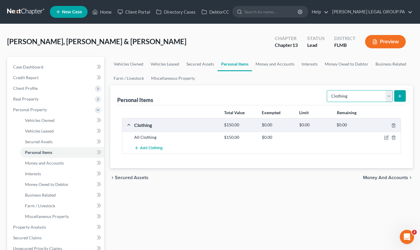
click at [358, 99] on select "Select Item Type Clothing Collectibles Of Value Electronics Firearms Household …" at bounding box center [360, 96] width 66 height 12
click at [328, 90] on select "Select Item Type Clothing Collectibles Of Value Electronics Firearms Household …" at bounding box center [360, 96] width 66 height 12
click at [399, 98] on icon "submit" at bounding box center [400, 96] width 5 height 5
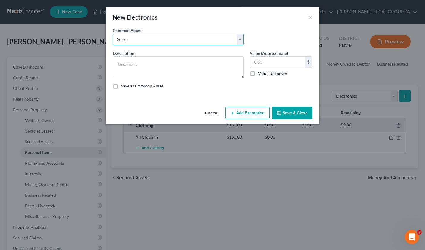
click at [157, 40] on select "Select 2 televisions & 2 cell phones General Electronics (TV, Cellphone, Comput…" at bounding box center [178, 40] width 131 height 12
click at [113, 34] on select "Select 2 televisions & 2 cell phones General Electronics (TV, Cellphone, Comput…" at bounding box center [178, 40] width 131 height 12
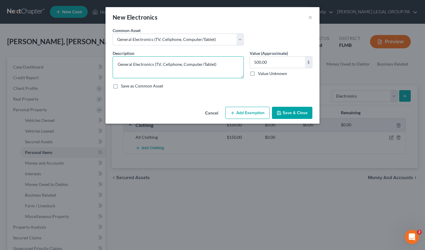
click at [156, 66] on textarea "General Electronics (TV, Cellphone, Computer/Tablet)" at bounding box center [178, 67] width 131 height 22
click at [163, 64] on textarea "General Electronics (2 TV, Cellphone, Computer/Tablet)" at bounding box center [178, 67] width 131 height 22
drag, startPoint x: 168, startPoint y: 65, endPoint x: 187, endPoint y: 65, distance: 19.0
click at [187, 65] on textarea "General Electronics (2 TVs, Cellphone, Computer/Tablet)" at bounding box center [178, 67] width 131 height 22
click at [267, 63] on input "500.00" at bounding box center [277, 62] width 55 height 11
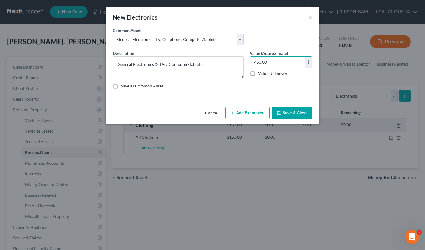
click at [297, 119] on div "Cancel Add Exemption Save & Close" at bounding box center [212, 115] width 214 height 20
click at [295, 114] on button "Save & Close" at bounding box center [292, 113] width 40 height 12
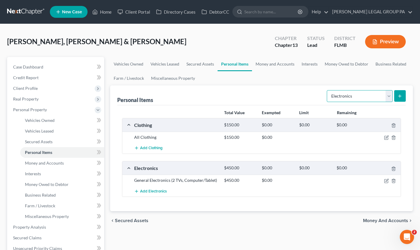
click at [354, 95] on select "Select Item Type Clothing Collectibles Of Value Electronics Firearms Household …" at bounding box center [360, 96] width 66 height 12
click at [328, 90] on select "Select Item Type Clothing Collectibles Of Value Electronics Firearms Household …" at bounding box center [360, 96] width 66 height 12
click at [404, 99] on button "submit" at bounding box center [400, 96] width 12 height 12
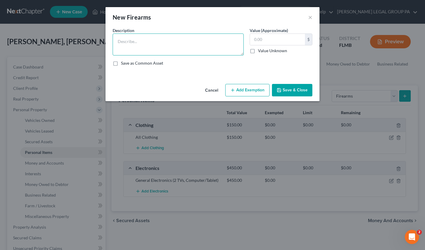
click at [162, 51] on textarea at bounding box center [178, 45] width 131 height 22
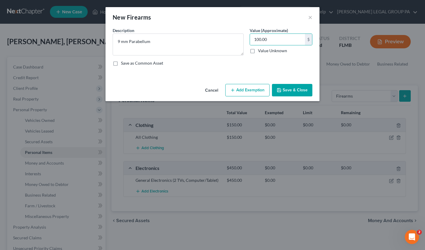
click at [295, 91] on button "Save & Close" at bounding box center [292, 90] width 40 height 12
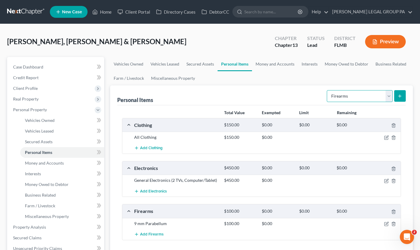
click at [357, 100] on select "Select Item Type Clothing Collectibles Of Value Electronics Firearms Household …" at bounding box center [360, 96] width 66 height 12
click at [328, 90] on select "Select Item Type Clothing Collectibles Of Value Electronics Firearms Household …" at bounding box center [360, 96] width 66 height 12
click at [401, 97] on icon "submit" at bounding box center [400, 96] width 5 height 5
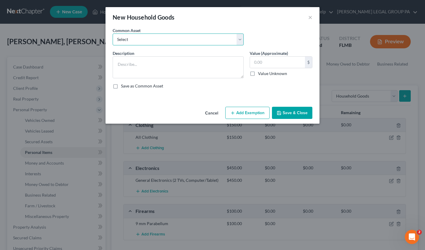
click at [148, 44] on select "Select Washer & Dryer Knick Knacks Patio Chaise Living room set, dining room se…" at bounding box center [178, 40] width 131 height 12
click at [113, 34] on select "Select Washer & Dryer Knick Knacks Patio Chaise Living room set, dining room se…" at bounding box center [178, 40] width 131 height 12
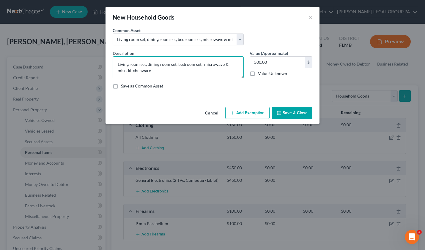
click at [176, 64] on textarea "Living room set, dining room set, bedroom set, microwave & misc. kitchenware" at bounding box center [178, 67] width 131 height 22
click at [203, 65] on textarea "Living room set, dining room set, 3 bedroom set, microwave & misc. kitchenware" at bounding box center [178, 67] width 131 height 22
click at [279, 66] on input "500.00" at bounding box center [277, 62] width 55 height 11
click at [288, 111] on button "Save & Close" at bounding box center [292, 113] width 40 height 12
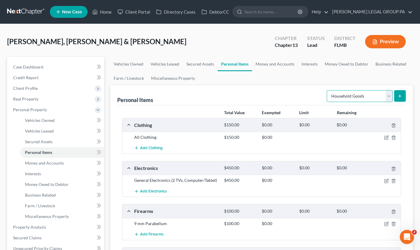
click at [375, 97] on select "Select Item Type Clothing Collectibles Of Value Electronics Firearms Household …" at bounding box center [360, 96] width 66 height 12
click at [328, 90] on select "Select Item Type Clothing Collectibles Of Value Electronics Firearms Household …" at bounding box center [360, 96] width 66 height 12
click at [399, 97] on icon "submit" at bounding box center [400, 96] width 5 height 5
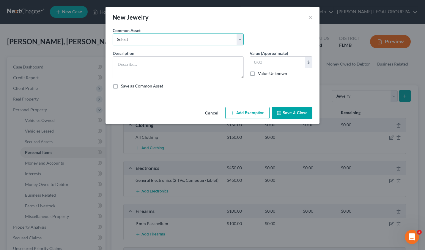
click at [145, 40] on select "Select High School Class Ring Wedding Ring Various Custom Jewelry Watch Misc. C…" at bounding box center [178, 40] width 131 height 12
click at [113, 34] on select "Select High School Class Ring Wedding Ring Various Custom Jewelry Watch Misc. C…" at bounding box center [178, 40] width 131 height 12
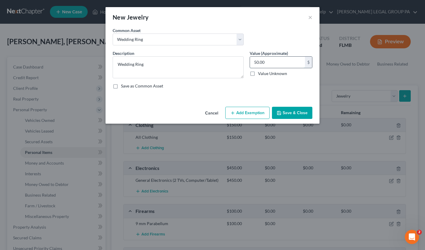
click at [263, 59] on input "50.00" at bounding box center [277, 62] width 55 height 11
click at [296, 113] on button "Save & Close" at bounding box center [292, 113] width 40 height 12
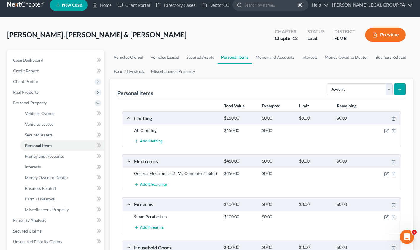
scroll to position [12, 0]
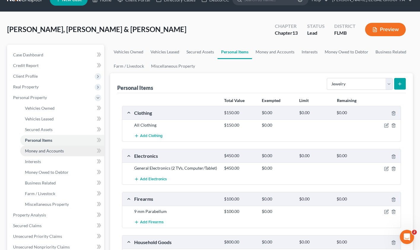
click at [35, 151] on span "Money and Accounts" at bounding box center [44, 151] width 39 height 5
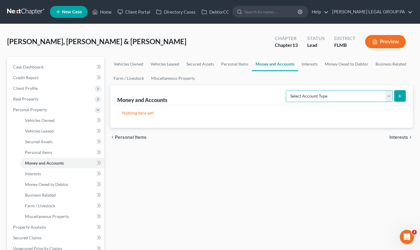
click at [324, 100] on select "Select Account Type Brokerage Cash on Hand Certificates of Deposit Checking Acc…" at bounding box center [339, 96] width 107 height 12
click at [287, 90] on select "Select Account Type Brokerage Cash on Hand Certificates of Deposit Checking Acc…" at bounding box center [339, 96] width 107 height 12
click at [400, 97] on icon "submit" at bounding box center [400, 96] width 5 height 5
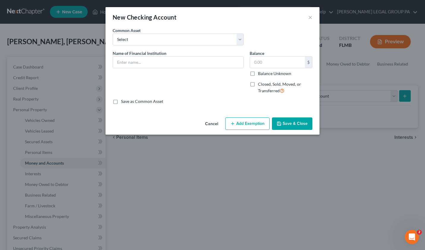
click at [139, 68] on div "Name of Financial Institution *" at bounding box center [178, 74] width 137 height 49
click at [138, 63] on input "text" at bounding box center [178, 62] width 130 height 11
click at [287, 127] on button "Save & Close" at bounding box center [292, 124] width 40 height 12
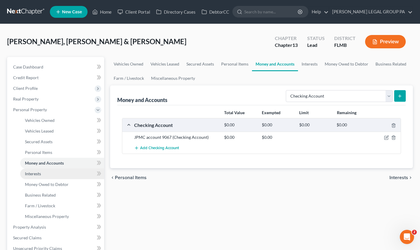
click at [29, 170] on link "Interests" at bounding box center [62, 174] width 84 height 11
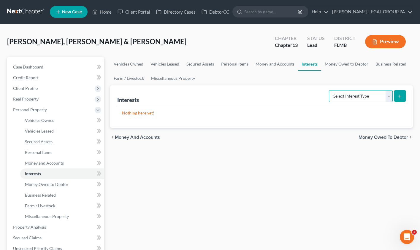
click at [357, 99] on select "Select Interest Type 401K Annuity Bond Education IRA Government Bond Government…" at bounding box center [361, 96] width 64 height 12
click at [330, 90] on select "Select Interest Type 401K Annuity Bond Education IRA Government Bond Government…" at bounding box center [361, 96] width 64 height 12
click at [272, 79] on ul "Vehicles Owned Vehicles Leased Secured Assets Personal Items Money and Accounts…" at bounding box center [261, 71] width 303 height 29
click at [401, 95] on icon "submit" at bounding box center [400, 96] width 5 height 5
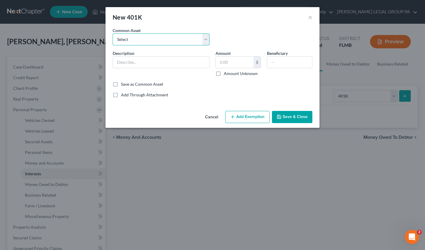
click at [132, 40] on select "Select 401(k) through employment" at bounding box center [161, 40] width 97 height 12
click at [113, 34] on select "Select 401(k) through employment" at bounding box center [161, 40] width 97 height 12
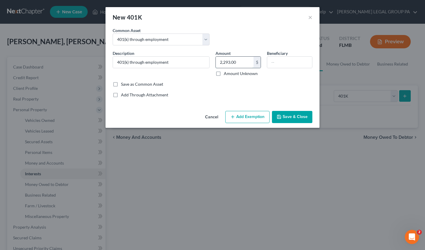
click at [236, 62] on input "2,293.00" at bounding box center [235, 62] width 38 height 11
click at [252, 117] on button "Add Exemption" at bounding box center [247, 117] width 44 height 12
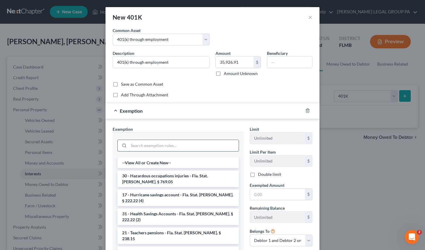
click at [159, 146] on input "search" at bounding box center [184, 145] width 110 height 11
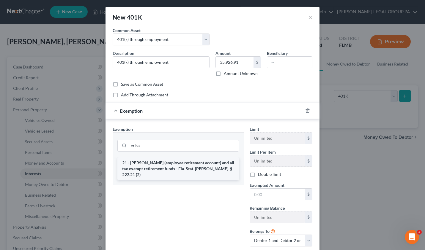
click at [151, 162] on li "21 - ERISA (employee retirement account) and all tax exempt retirement funds - …" at bounding box center [177, 169] width 121 height 23
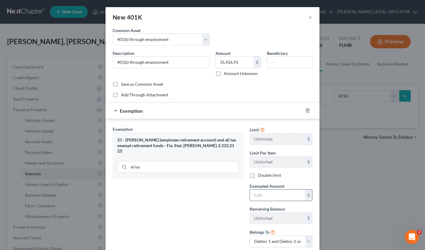
click at [286, 195] on input "text" at bounding box center [277, 195] width 55 height 11
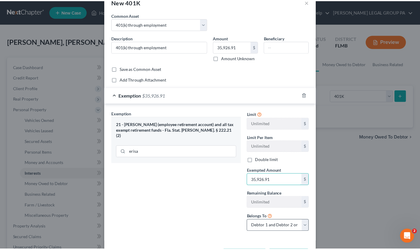
scroll to position [40, 0]
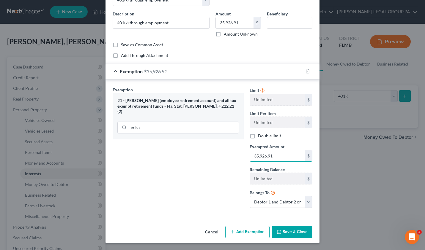
click at [291, 230] on button "Save & Close" at bounding box center [292, 232] width 40 height 12
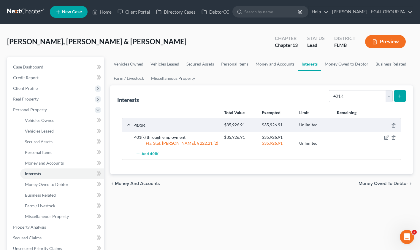
click at [170, 33] on div "Urso Jr, Thomas & Urso, Deborah Upgraded Chapter Chapter 13 Status Lead Distric…" at bounding box center [210, 44] width 406 height 26
click at [42, 184] on span "Money Owed to Debtor" at bounding box center [47, 184] width 44 height 5
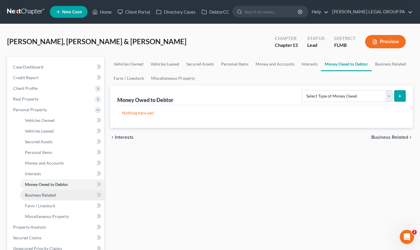
click at [38, 195] on span "Business Related" at bounding box center [40, 195] width 31 height 5
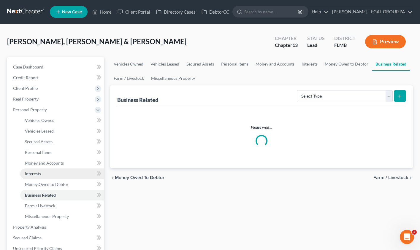
click at [37, 173] on span "Interests" at bounding box center [33, 173] width 16 height 5
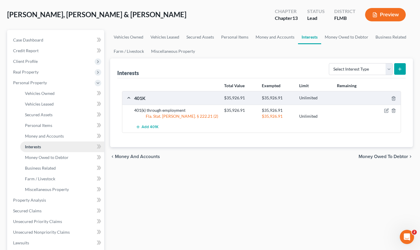
scroll to position [38, 0]
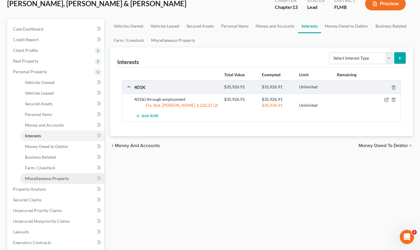
click at [45, 183] on link "Miscellaneous Property" at bounding box center [62, 178] width 84 height 11
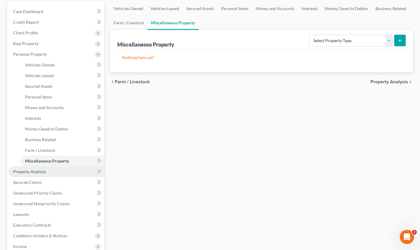
click at [27, 173] on span "Property Analysis" at bounding box center [29, 171] width 33 height 5
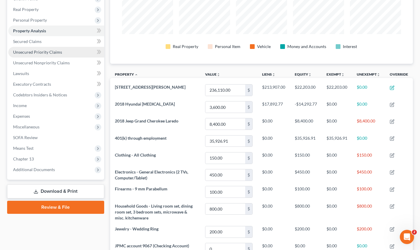
scroll to position [49, 0]
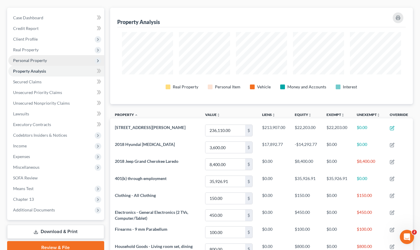
click at [29, 61] on span "Personal Property" at bounding box center [30, 60] width 34 height 5
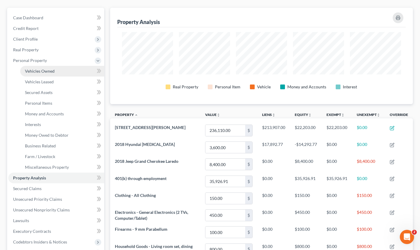
click at [38, 73] on span "Vehicles Owned" at bounding box center [40, 71] width 30 height 5
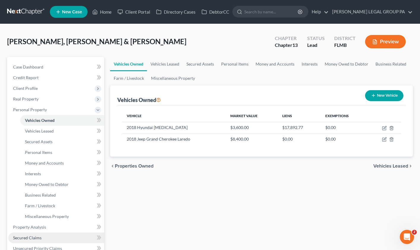
click at [40, 241] on link "Secured Claims" at bounding box center [56, 238] width 96 height 11
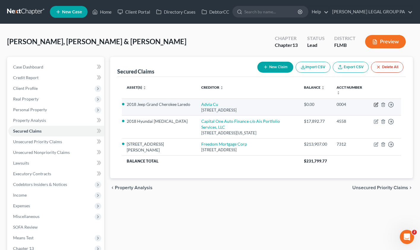
click at [375, 105] on icon "button" at bounding box center [376, 104] width 5 height 5
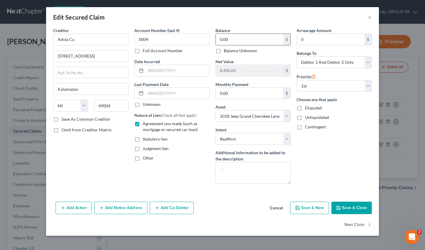
click at [234, 40] on input "0.00" at bounding box center [249, 39] width 67 height 11
click at [347, 210] on button "Save & Close" at bounding box center [351, 208] width 40 height 12
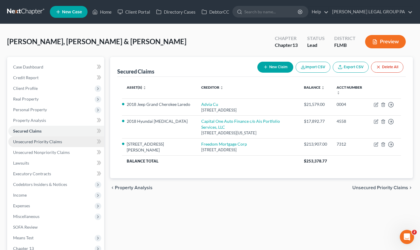
click at [41, 143] on span "Unsecured Priority Claims" at bounding box center [37, 141] width 49 height 5
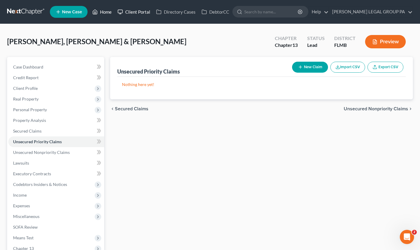
click at [116, 9] on link "Client Portal" at bounding box center [134, 12] width 39 height 11
click at [110, 12] on link "Home" at bounding box center [101, 12] width 25 height 11
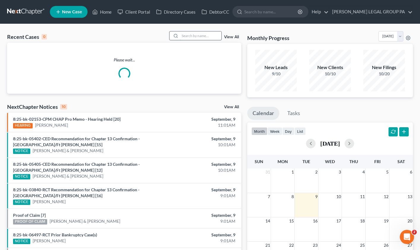
click at [194, 38] on input "search" at bounding box center [201, 35] width 42 height 9
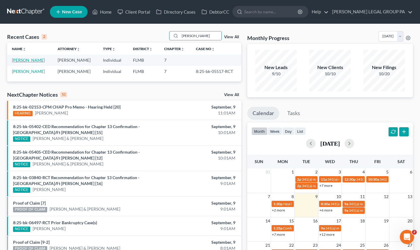
click at [25, 61] on link "Allen, Linda" at bounding box center [28, 60] width 33 height 5
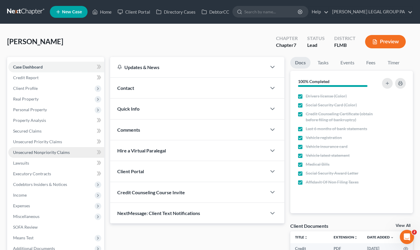
click at [45, 153] on span "Unsecured Nonpriority Claims" at bounding box center [41, 152] width 57 height 5
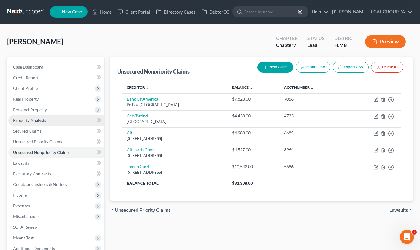
click at [28, 120] on span "Property Analysis" at bounding box center [29, 120] width 33 height 5
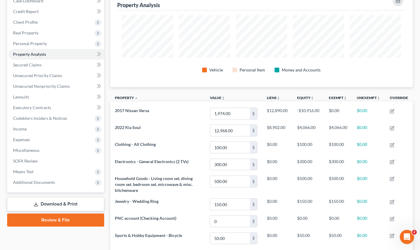
scroll to position [6, 0]
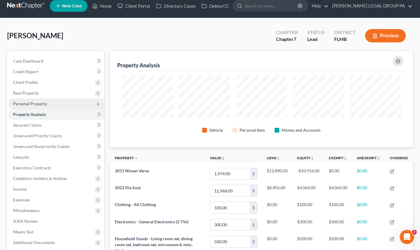
click at [26, 100] on span "Personal Property" at bounding box center [56, 104] width 96 height 11
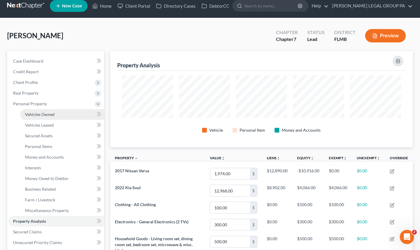
click at [36, 110] on link "Vehicles Owned" at bounding box center [62, 114] width 84 height 11
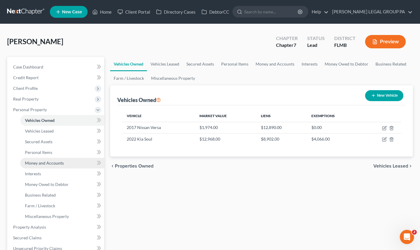
click at [51, 162] on span "Money and Accounts" at bounding box center [44, 163] width 39 height 5
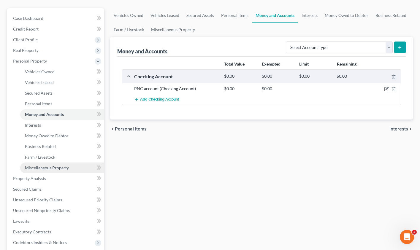
click at [47, 170] on span "Miscellaneous Property" at bounding box center [47, 167] width 44 height 5
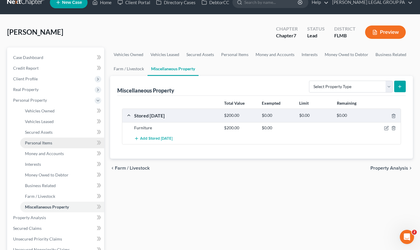
scroll to position [40, 0]
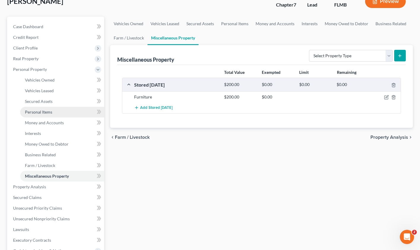
click at [41, 115] on link "Personal Items" at bounding box center [62, 112] width 84 height 11
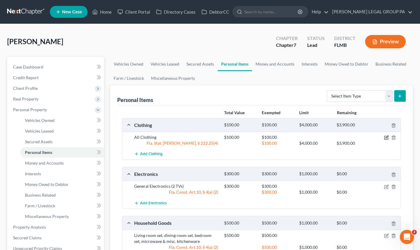
click at [388, 137] on icon "button" at bounding box center [386, 137] width 5 height 5
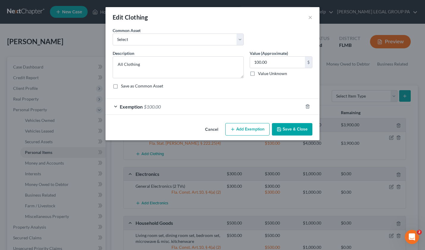
click at [165, 110] on div "Exemption $100.00" at bounding box center [203, 107] width 197 height 16
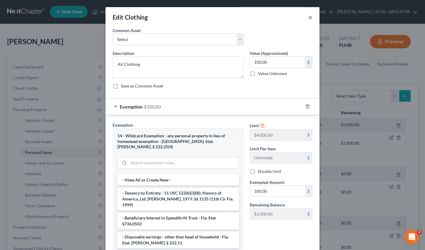
click at [308, 15] on button "×" at bounding box center [310, 17] width 4 height 7
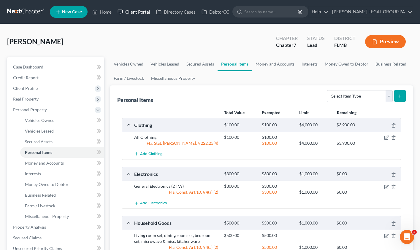
click at [125, 11] on link "Client Portal" at bounding box center [134, 12] width 39 height 11
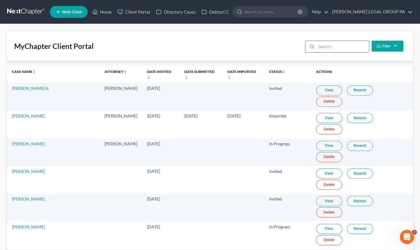
click at [344, 50] on input "search" at bounding box center [343, 46] width 53 height 11
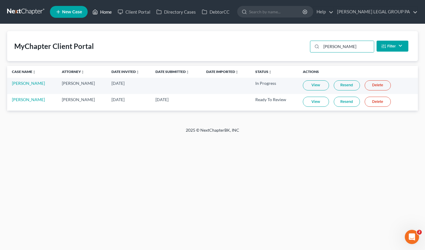
click at [103, 15] on link "Home" at bounding box center [101, 12] width 25 height 11
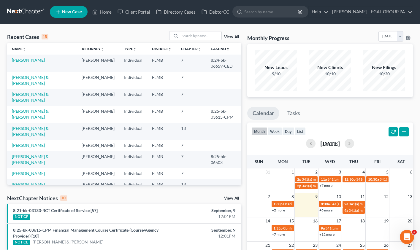
click at [26, 60] on link "Terry, Ryan" at bounding box center [28, 60] width 33 height 5
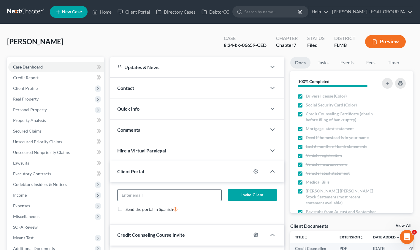
click at [156, 198] on input "email" at bounding box center [170, 195] width 104 height 11
click at [397, 64] on link "Timer" at bounding box center [393, 63] width 21 height 12
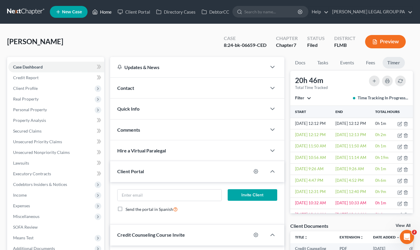
click at [105, 12] on link "Home" at bounding box center [101, 12] width 25 height 11
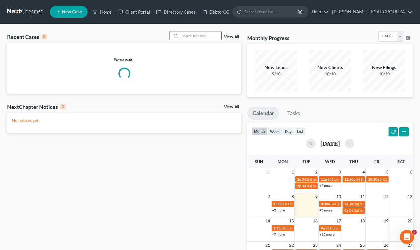
click at [197, 38] on input "search" at bounding box center [201, 35] width 42 height 9
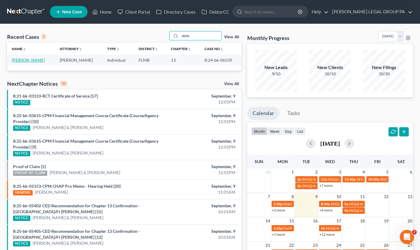
click at [36, 61] on link "Bueno-Abdala, Jhamil" at bounding box center [28, 60] width 33 height 5
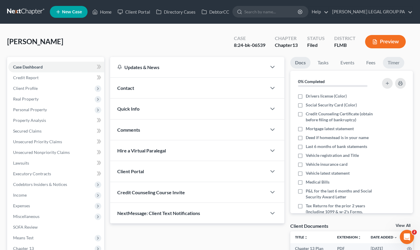
click at [396, 66] on link "Timer" at bounding box center [393, 63] width 21 height 12
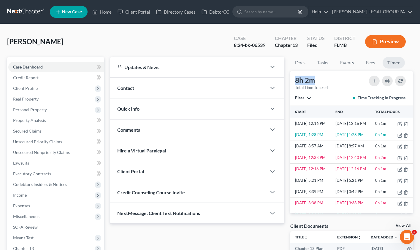
drag, startPoint x: 296, startPoint y: 81, endPoint x: 314, endPoint y: 80, distance: 18.7
click at [314, 80] on div "8h 2m" at bounding box center [311, 81] width 33 height 10
click at [105, 10] on link "Home" at bounding box center [101, 12] width 25 height 11
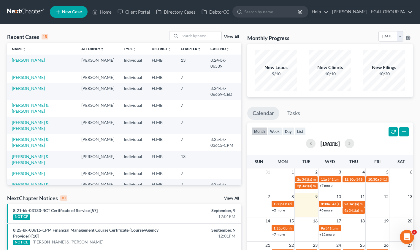
drag, startPoint x: 28, startPoint y: 97, endPoint x: 24, endPoint y: 94, distance: 4.8
click at [27, 97] on td "Terry, Ryan" at bounding box center [42, 91] width 70 height 17
click at [24, 91] on link "Terry, Ryan" at bounding box center [28, 88] width 33 height 5
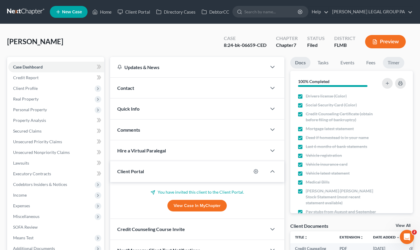
click at [391, 63] on link "Timer" at bounding box center [393, 63] width 21 height 12
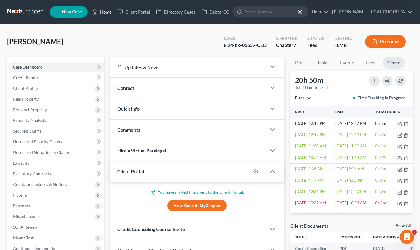
click at [100, 13] on link "Home" at bounding box center [101, 12] width 25 height 11
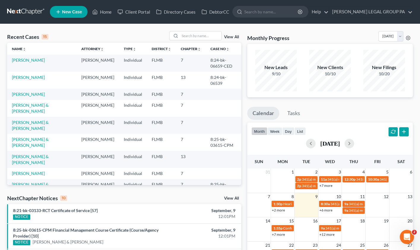
click at [43, 45] on th "Name unfold_more expand_more expand_less" at bounding box center [42, 49] width 70 height 12
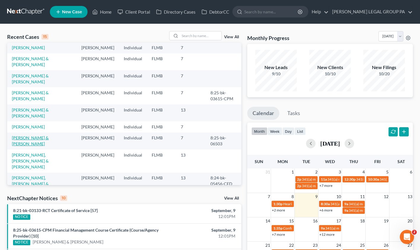
scroll to position [77, 0]
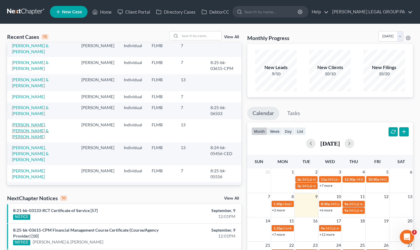
click at [38, 136] on link "Urso Jr, Thomas & Urso, Deborah" at bounding box center [30, 130] width 37 height 17
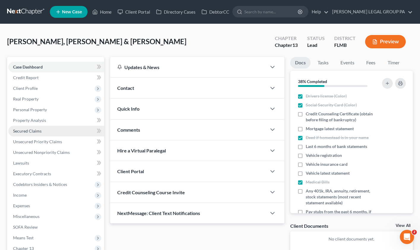
click at [31, 130] on span "Secured Claims" at bounding box center [27, 131] width 29 height 5
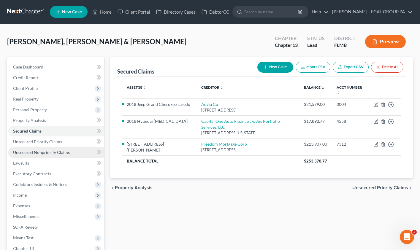
click at [30, 153] on span "Unsecured Nonpriority Claims" at bounding box center [41, 152] width 57 height 5
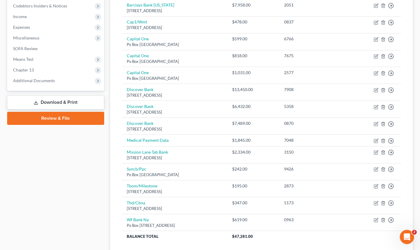
scroll to position [101, 0]
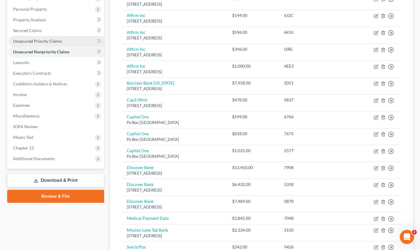
click at [35, 40] on span "Unsecured Priority Claims" at bounding box center [37, 41] width 49 height 5
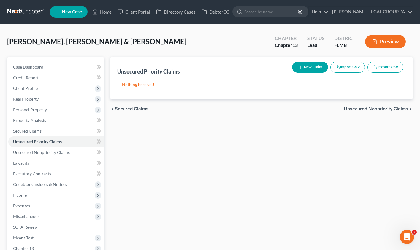
click at [310, 67] on button "New Claim" at bounding box center [310, 67] width 36 height 11
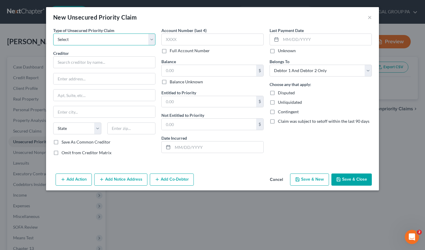
click at [78, 40] on select "Select Taxes & Other Government Units Domestic Support Obligations Extensions o…" at bounding box center [104, 40] width 102 height 12
click at [53, 34] on select "Select Taxes & Other Government Units Domestic Support Obligations Extensions o…" at bounding box center [104, 40] width 102 height 12
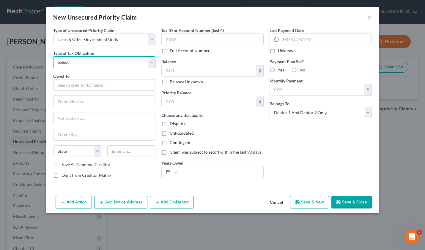
click at [77, 66] on select "Select Federal City State Franchise Tax Board Other" at bounding box center [104, 62] width 102 height 12
click at [53, 56] on select "Select Federal City State Franchise Tax Board Other" at bounding box center [104, 62] width 102 height 12
click at [78, 86] on input "text" at bounding box center [104, 85] width 102 height 12
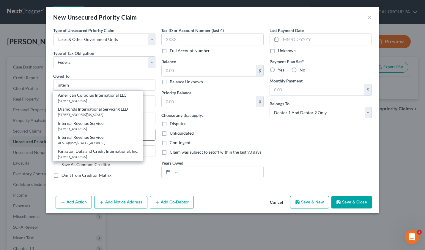
click at [95, 138] on div "Internal Revenue Service" at bounding box center [98, 138] width 80 height 6
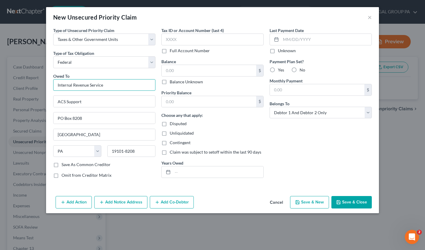
click at [109, 85] on input "Internal Revenue Service" at bounding box center [104, 85] width 102 height 12
drag, startPoint x: 113, startPoint y: 87, endPoint x: 43, endPoint y: 82, distance: 70.2
click at [44, 82] on div "New Unsecured Priority Claim × Type of Unsecured Priority Claim * Select Taxes …" at bounding box center [212, 125] width 425 height 250
click at [101, 87] on input "text" at bounding box center [104, 85] width 102 height 12
click at [281, 203] on button "Cancel" at bounding box center [276, 203] width 23 height 12
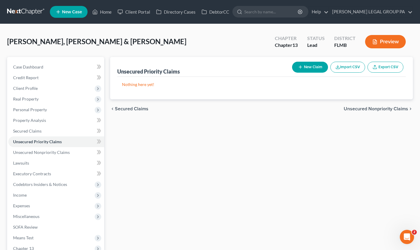
click at [310, 66] on button "New Claim" at bounding box center [310, 67] width 36 height 11
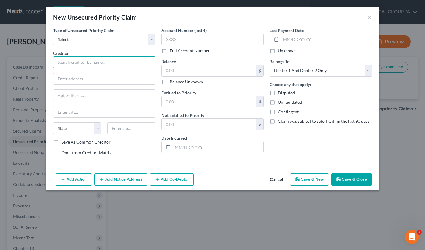
click at [76, 63] on input "text" at bounding box center [104, 62] width 102 height 12
click at [81, 37] on select "Select Taxes & Other Government Units Domestic Support Obligations Extensions o…" at bounding box center [104, 40] width 102 height 12
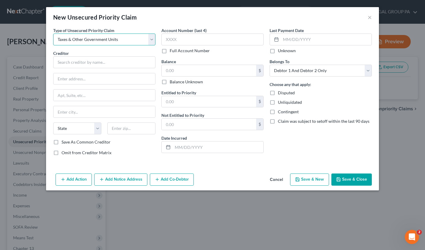
click at [53, 34] on select "Select Taxes & Other Government Units Domestic Support Obligations Extensions o…" at bounding box center [104, 40] width 102 height 12
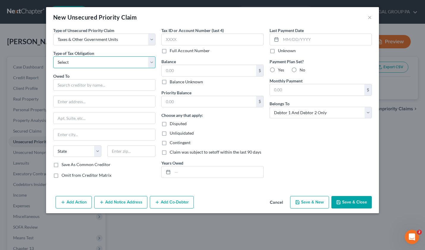
click at [82, 65] on select "Select Federal City State Franchise Tax Board Other" at bounding box center [104, 62] width 102 height 12
click at [53, 56] on select "Select Federal City State Franchise Tax Board Other" at bounding box center [104, 62] width 102 height 12
click at [71, 73] on div "Owed To *" at bounding box center [104, 82] width 102 height 18
click at [64, 85] on input "text" at bounding box center [104, 85] width 102 height 12
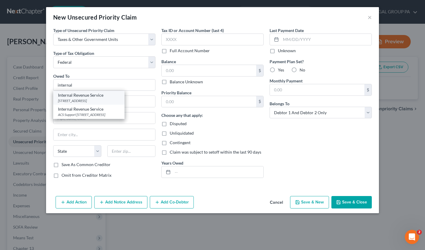
click at [85, 101] on div "[STREET_ADDRESS]" at bounding box center [89, 100] width 62 height 5
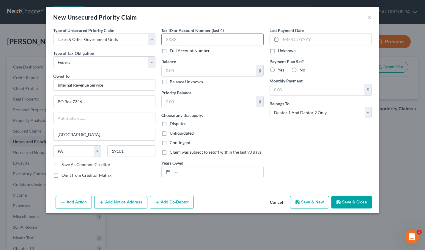
click at [191, 40] on input "text" at bounding box center [212, 40] width 102 height 12
click at [177, 67] on input "text" at bounding box center [209, 70] width 94 height 11
drag, startPoint x: 191, startPoint y: 94, endPoint x: 190, endPoint y: 100, distance: 5.3
click at [191, 96] on div "Priority Balance $" at bounding box center [212, 99] width 102 height 18
click at [190, 100] on input "text" at bounding box center [209, 101] width 94 height 11
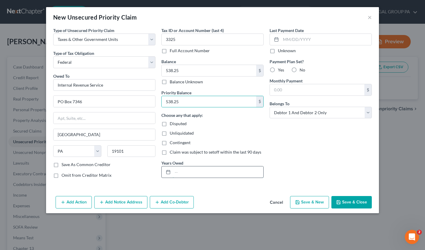
click at [181, 171] on input "text" at bounding box center [218, 172] width 91 height 11
click at [289, 40] on input "text" at bounding box center [326, 39] width 91 height 11
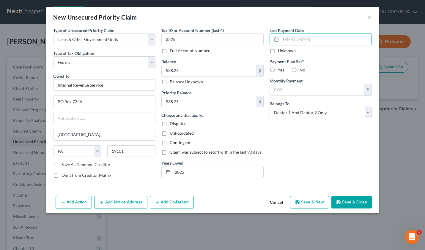
click at [300, 131] on div "Last Payment Date Unknown Payment Plan Set? Yes No Monthly Payment $ Belongs To…" at bounding box center [320, 105] width 108 height 156
click at [348, 204] on button "Save & Close" at bounding box center [351, 202] width 40 height 12
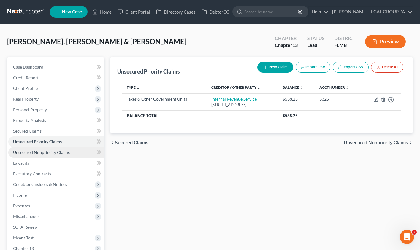
click at [36, 147] on link "Unsecured Nonpriority Claims" at bounding box center [56, 152] width 96 height 11
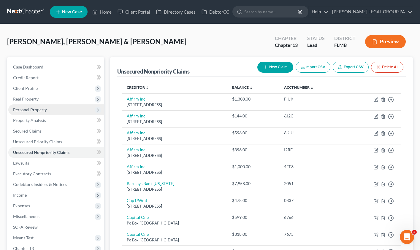
click at [34, 113] on span "Personal Property" at bounding box center [56, 110] width 96 height 11
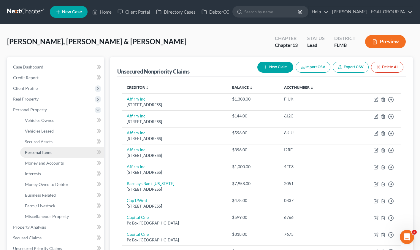
drag, startPoint x: 45, startPoint y: 152, endPoint x: 51, endPoint y: 150, distance: 6.0
click at [45, 152] on span "Personal Items" at bounding box center [38, 152] width 27 height 5
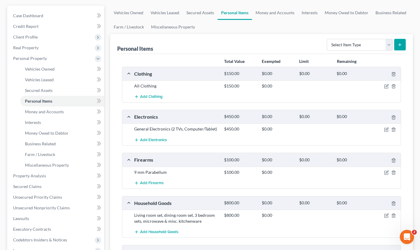
scroll to position [117, 0]
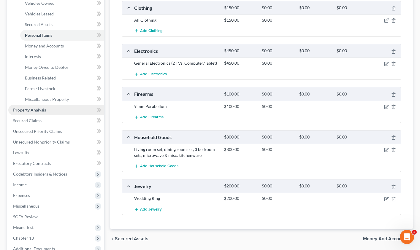
click at [27, 111] on span "Property Analysis" at bounding box center [29, 110] width 33 height 5
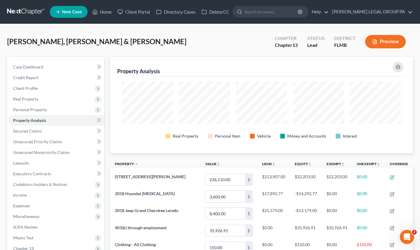
scroll to position [97, 303]
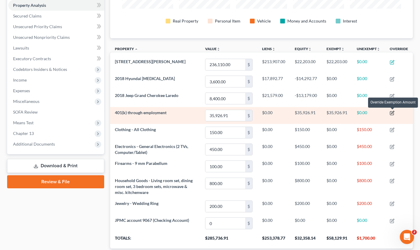
click at [392, 114] on icon "button" at bounding box center [392, 113] width 5 height 5
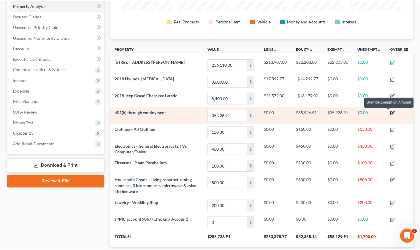
scroll to position [97, 306]
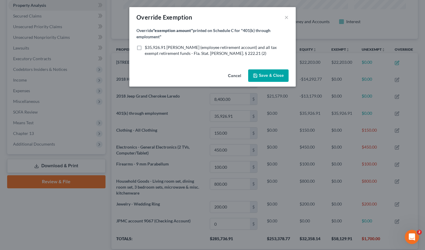
click at [145, 49] on label "$35,926.91 ERISA (employee retirement account) and all tax exempt retirement fu…" at bounding box center [217, 51] width 144 height 12
click at [147, 48] on input "$35,926.91 ERISA (employee retirement account) and all tax exempt retirement fu…" at bounding box center [149, 47] width 4 height 4
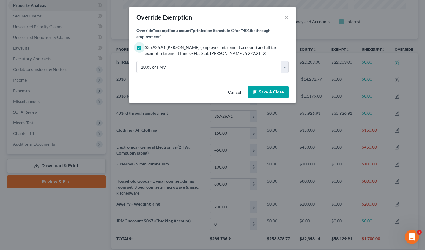
click at [258, 91] on span "Save & Close" at bounding box center [268, 92] width 31 height 5
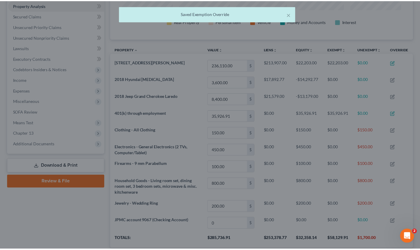
scroll to position [296966, 296760]
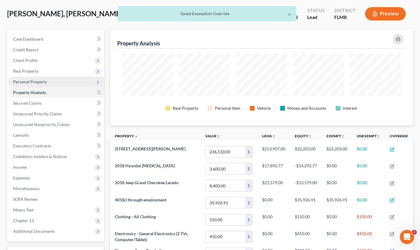
click at [24, 82] on span "Personal Property" at bounding box center [30, 81] width 34 height 5
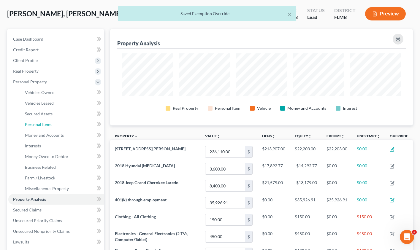
drag, startPoint x: 39, startPoint y: 127, endPoint x: 99, endPoint y: 136, distance: 60.8
click at [39, 127] on span "Personal Items" at bounding box center [38, 124] width 27 height 5
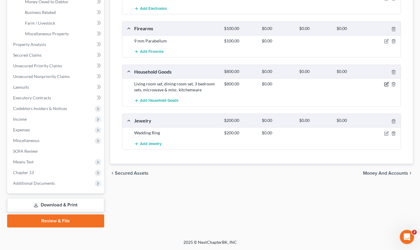
drag, startPoint x: 385, startPoint y: 85, endPoint x: 359, endPoint y: 85, distance: 26.1
click at [385, 85] on icon "button" at bounding box center [386, 84] width 5 height 5
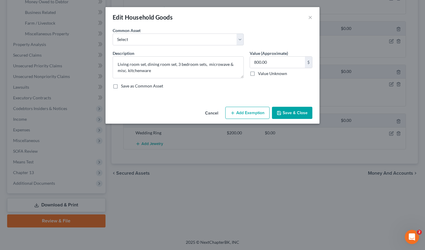
click at [255, 108] on button "Add Exemption" at bounding box center [247, 113] width 44 height 12
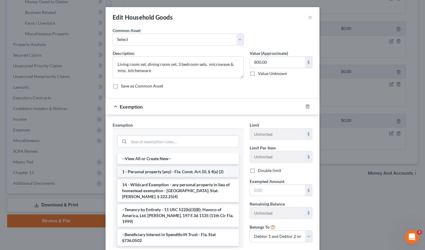
click at [145, 175] on li "1 - Personal property (any) - Fla. Const. Art.10, § 4(a) (2)" at bounding box center [177, 172] width 121 height 11
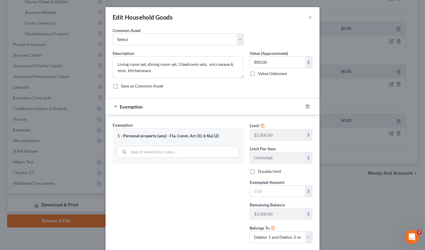
click at [258, 172] on label "Double limit" at bounding box center [269, 172] width 23 height 6
click at [260, 172] on input "Double limit" at bounding box center [262, 171] width 4 height 4
click at [261, 194] on input "text" at bounding box center [277, 191] width 55 height 11
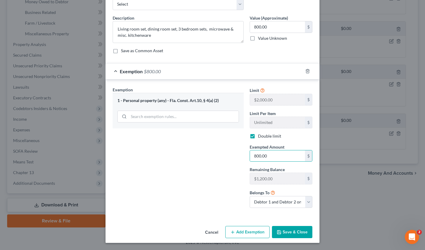
click at [295, 231] on button "Save & Close" at bounding box center [292, 232] width 40 height 12
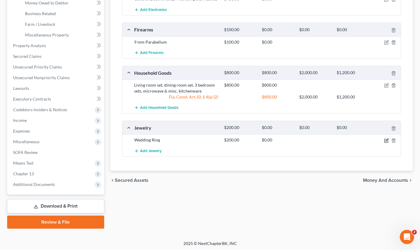
drag, startPoint x: 386, startPoint y: 140, endPoint x: 378, endPoint y: 141, distance: 8.6
click at [386, 140] on icon "button" at bounding box center [387, 140] width 3 height 3
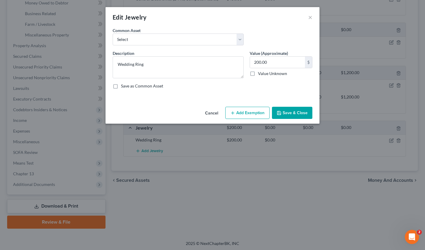
click at [253, 114] on button "Add Exemption" at bounding box center [247, 113] width 44 height 12
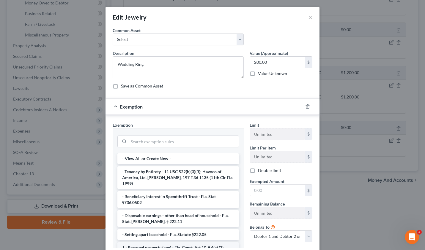
click at [146, 243] on li "1 - Personal property (any) - Fla. Const. Art.10, § 4(a) (2)" at bounding box center [177, 248] width 121 height 11
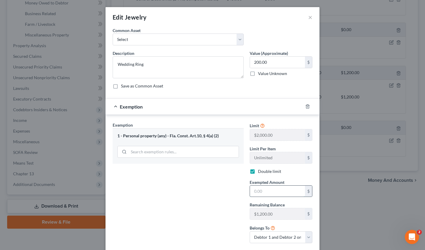
click at [267, 194] on input "text" at bounding box center [277, 191] width 55 height 11
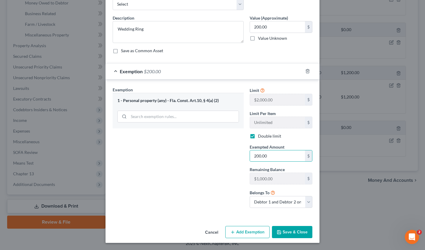
click at [280, 232] on button "Save & Close" at bounding box center [292, 232] width 40 height 12
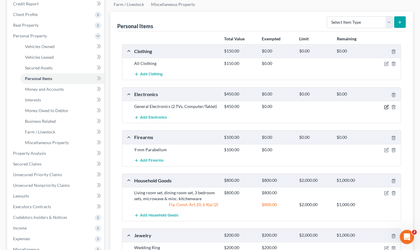
click at [388, 108] on icon "button" at bounding box center [386, 107] width 5 height 5
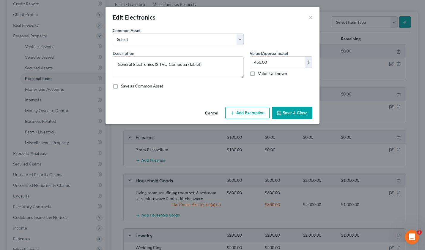
click at [242, 116] on button "Add Exemption" at bounding box center [247, 113] width 44 height 12
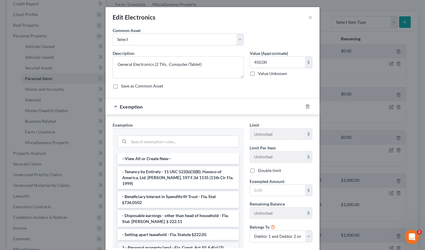
click at [154, 243] on li "1 - Personal property (any) - Fla. Const. Art.10, § 4(a) (2)" at bounding box center [177, 248] width 121 height 11
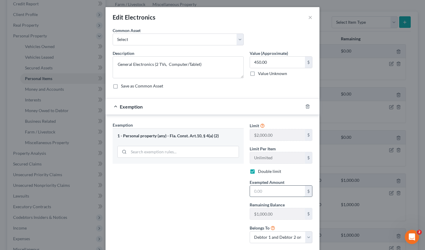
click at [262, 194] on input "text" at bounding box center [277, 191] width 55 height 11
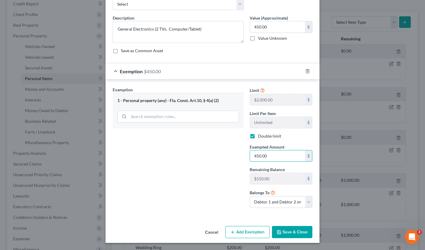
click at [290, 229] on button "Save & Close" at bounding box center [292, 232] width 40 height 12
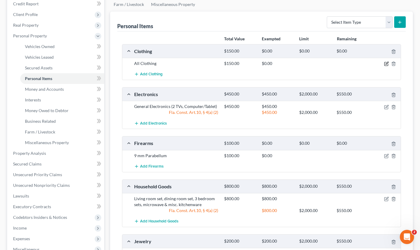
click at [387, 65] on icon "button" at bounding box center [386, 63] width 5 height 5
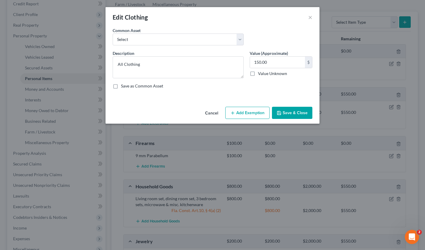
drag, startPoint x: 257, startPoint y: 110, endPoint x: 228, endPoint y: 132, distance: 35.6
click at [257, 110] on button "Add Exemption" at bounding box center [247, 113] width 44 height 12
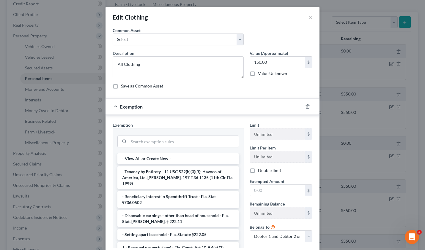
drag, startPoint x: 166, startPoint y: 242, endPoint x: 210, endPoint y: 230, distance: 45.7
click at [166, 243] on li "1 - Personal property (any) - Fla. Const. Art.10, § 4(a) (2)" at bounding box center [177, 248] width 121 height 11
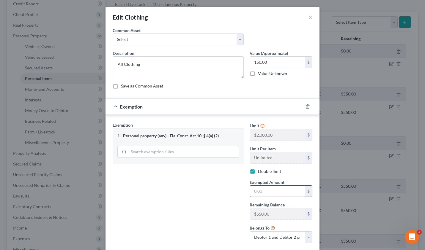
click at [273, 195] on input "text" at bounding box center [277, 191] width 55 height 11
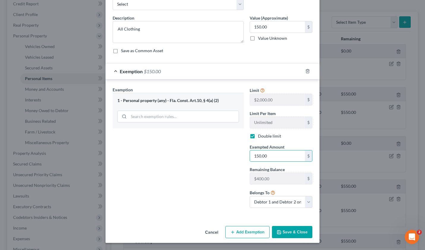
click at [293, 236] on button "Save & Close" at bounding box center [292, 232] width 40 height 12
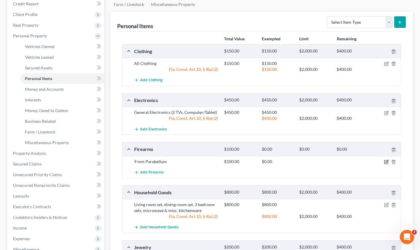
click at [387, 162] on icon "button" at bounding box center [386, 162] width 5 height 5
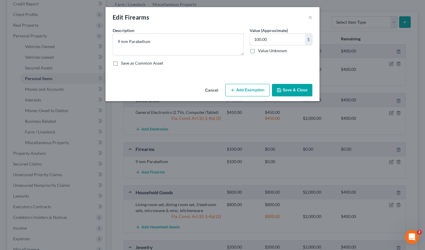
click at [235, 91] on icon "button" at bounding box center [232, 90] width 5 height 5
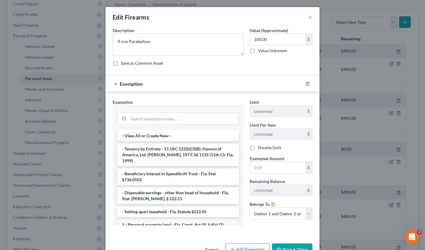
click at [155, 220] on li "1 - Personal property (any) - Fla. Const. Art.10, § 4(a) (2)" at bounding box center [177, 225] width 121 height 11
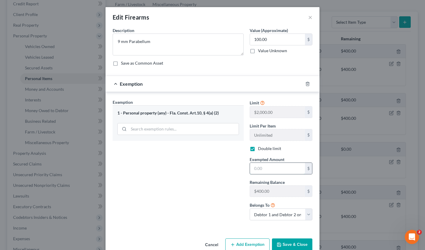
click at [252, 168] on input "text" at bounding box center [277, 168] width 55 height 11
click at [281, 244] on button "Save & Close" at bounding box center [292, 245] width 40 height 12
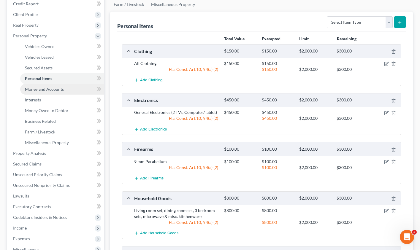
click at [37, 93] on link "Money and Accounts" at bounding box center [62, 89] width 84 height 11
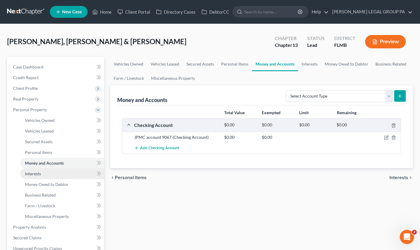
click at [36, 178] on link "Interests" at bounding box center [62, 174] width 84 height 11
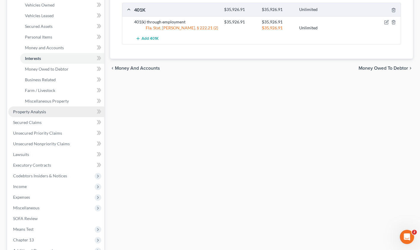
click at [30, 116] on link "Property Analysis" at bounding box center [56, 112] width 96 height 11
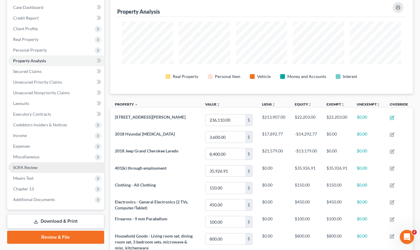
scroll to position [102, 0]
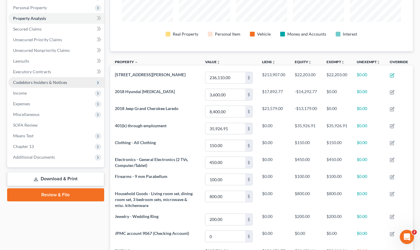
click at [26, 81] on span "Codebtors Insiders & Notices" at bounding box center [40, 82] width 54 height 5
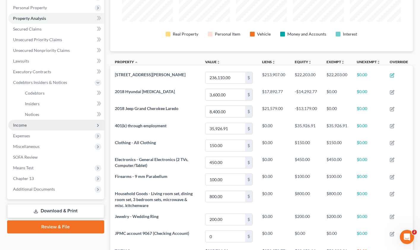
click at [23, 127] on span "Income" at bounding box center [20, 125] width 14 height 5
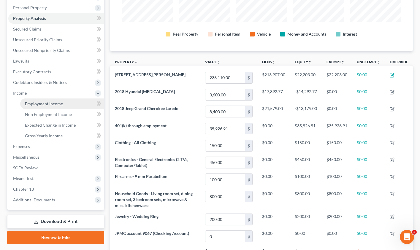
click at [41, 104] on span "Employment Income" at bounding box center [44, 103] width 38 height 5
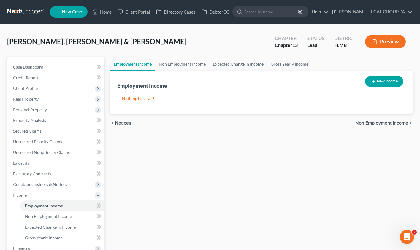
click at [393, 84] on button "New Income" at bounding box center [384, 81] width 38 height 11
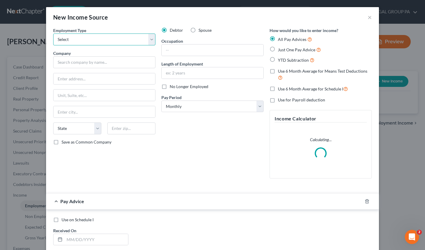
click at [67, 42] on select "Select Full or Part Time Employment Self Employment" at bounding box center [104, 40] width 102 height 12
click at [53, 34] on select "Select Full or Part Time Employment Self Employment" at bounding box center [104, 40] width 102 height 12
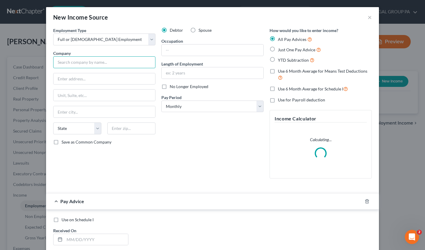
click at [71, 61] on input "text" at bounding box center [104, 62] width 102 height 12
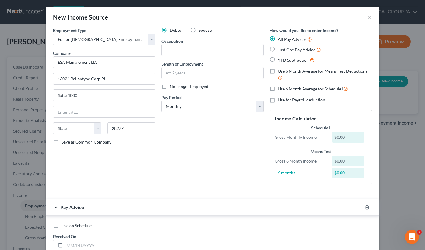
drag, startPoint x: 186, startPoint y: 149, endPoint x: 188, endPoint y: 143, distance: 6.7
click at [185, 149] on div "Debtor Spouse Occupation Length of Employment No Longer Employed Pay Period * S…" at bounding box center [212, 108] width 108 height 162
click at [278, 50] on label "Just One Pay Advice" at bounding box center [299, 49] width 43 height 7
click at [280, 50] on input "Just One Pay Advice" at bounding box center [282, 48] width 4 height 4
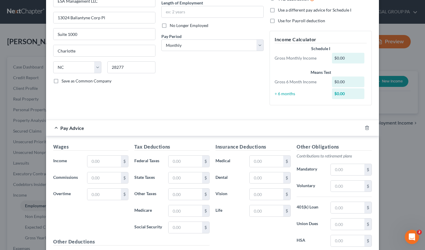
scroll to position [125, 0]
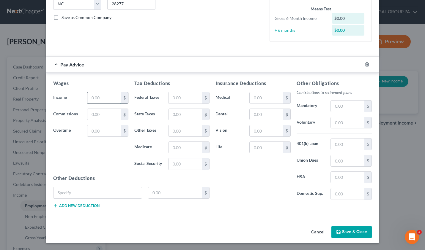
click at [95, 99] on input "text" at bounding box center [104, 97] width 34 height 11
click at [339, 229] on button "Save & Close" at bounding box center [351, 232] width 40 height 12
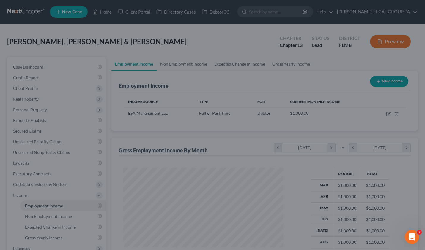
scroll to position [107, 170]
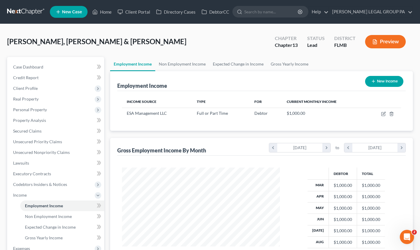
click at [378, 82] on button "New Income" at bounding box center [384, 81] width 38 height 11
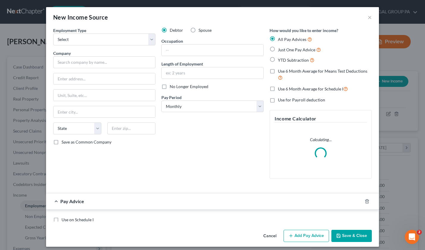
scroll to position [107, 172]
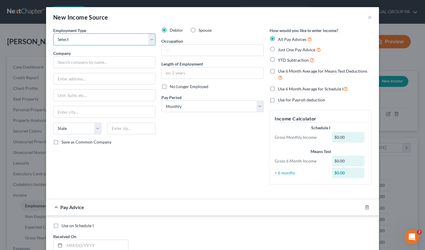
click at [70, 41] on select "Select Full or Part Time Employment Self Employment" at bounding box center [104, 40] width 102 height 12
click at [53, 34] on select "Select Full or Part Time Employment Self Employment" at bounding box center [104, 40] width 102 height 12
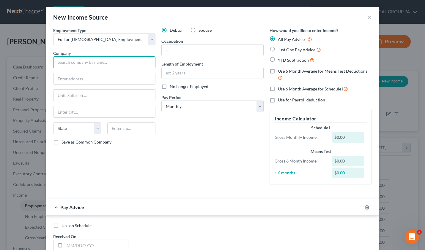
click at [69, 62] on input "text" at bounding box center [104, 62] width 102 height 12
click at [68, 63] on input "text" at bounding box center [104, 62] width 102 height 12
click at [174, 151] on div "Debtor Spouse Occupation Length of Employment No Longer Employed Pay Period * S…" at bounding box center [212, 108] width 108 height 162
click at [278, 49] on label "Just One Pay Advice" at bounding box center [299, 49] width 43 height 7
click at [280, 49] on input "Just One Pay Advice" at bounding box center [282, 48] width 4 height 4
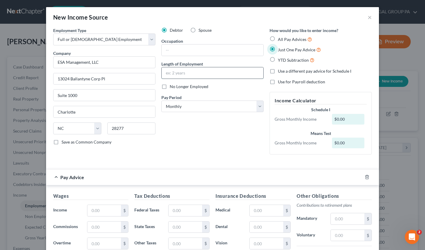
click at [180, 73] on input "text" at bounding box center [213, 72] width 102 height 11
click at [236, 142] on div "Debtor Spouse Occupation Length of Employment 6 years No Longer Employed Pay Pe…" at bounding box center [212, 93] width 108 height 132
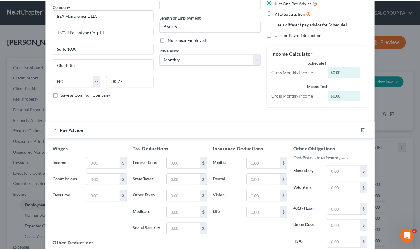
scroll to position [113, 0]
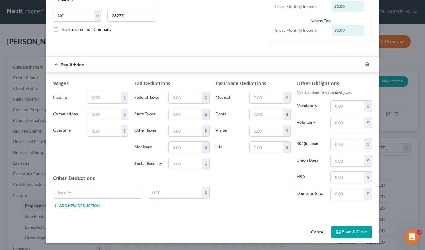
click at [345, 235] on button "Save & Close" at bounding box center [351, 232] width 40 height 12
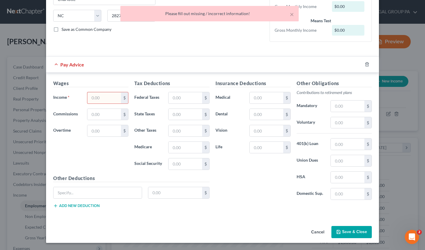
click at [105, 97] on input "text" at bounding box center [104, 97] width 34 height 11
click at [351, 234] on button "Save & Close" at bounding box center [351, 232] width 40 height 12
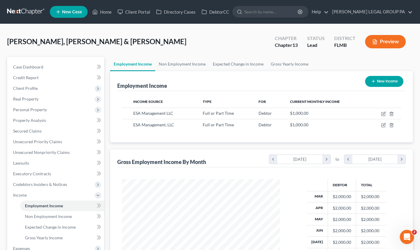
scroll to position [119, 0]
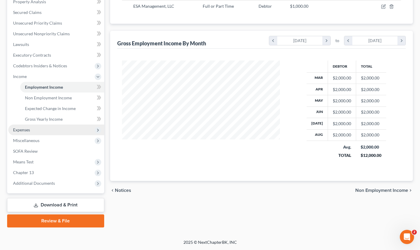
click at [26, 134] on span "Expenses" at bounding box center [56, 130] width 96 height 11
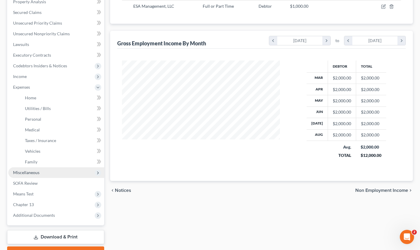
click at [36, 176] on span "Miscellaneous" at bounding box center [56, 173] width 96 height 11
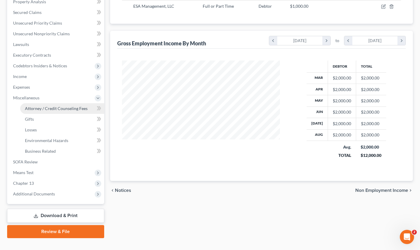
click at [45, 109] on span "Attorney / Credit Counseling Fees" at bounding box center [56, 108] width 63 height 5
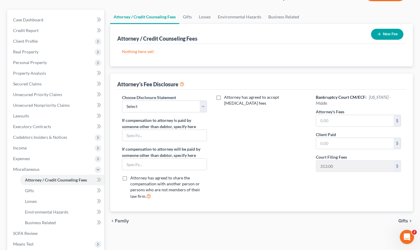
scroll to position [49, 0]
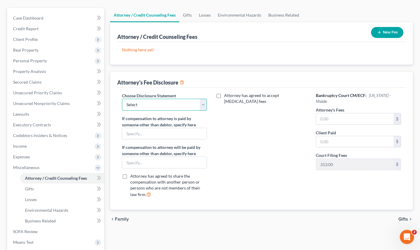
click at [155, 108] on select "Select Attorney Compensation Statement" at bounding box center [164, 105] width 85 height 12
click at [122, 99] on select "Select Attorney Compensation Statement" at bounding box center [164, 105] width 85 height 12
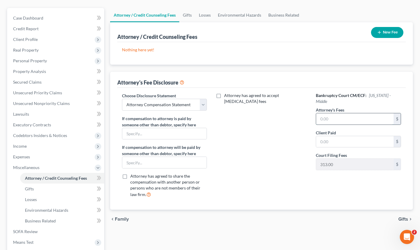
click at [358, 115] on input "text" at bounding box center [355, 118] width 78 height 11
click at [329, 136] on input "text" at bounding box center [355, 141] width 78 height 11
click at [337, 138] on input "text" at bounding box center [355, 141] width 78 height 11
click at [148, 163] on input "text" at bounding box center [164, 162] width 85 height 11
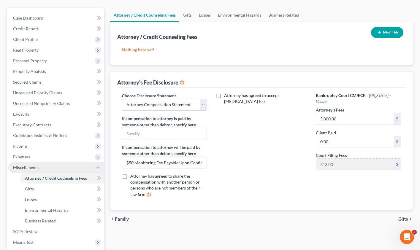
click at [33, 171] on span "Miscellaneous" at bounding box center [56, 167] width 96 height 11
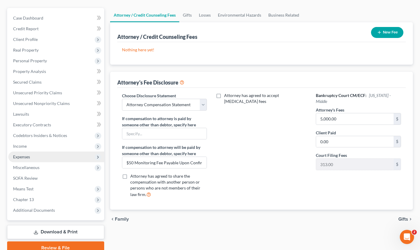
click at [31, 155] on span "Expenses" at bounding box center [56, 157] width 96 height 11
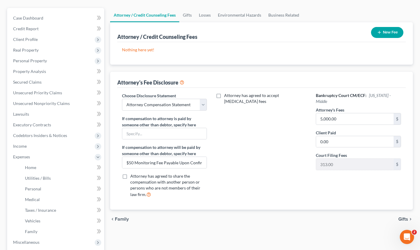
click at [269, 179] on div "Attorney has agreed to accept retainer fees" at bounding box center [261, 148] width 97 height 110
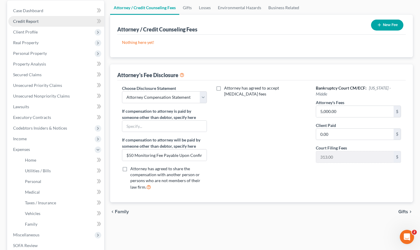
scroll to position [0, 0]
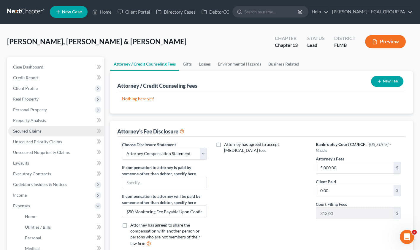
click at [28, 134] on link "Secured Claims" at bounding box center [56, 131] width 96 height 11
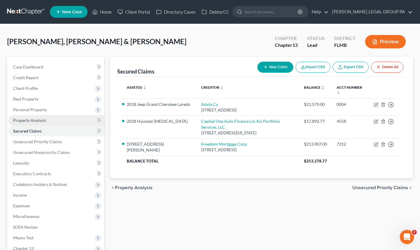
click at [34, 113] on span "Personal Property" at bounding box center [56, 110] width 96 height 11
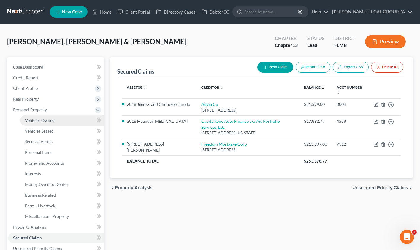
click at [35, 120] on span "Vehicles Owned" at bounding box center [40, 120] width 30 height 5
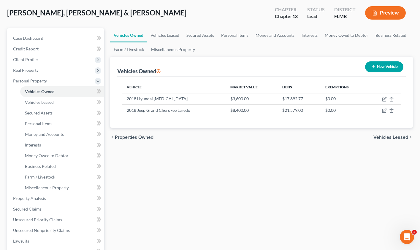
scroll to position [44, 0]
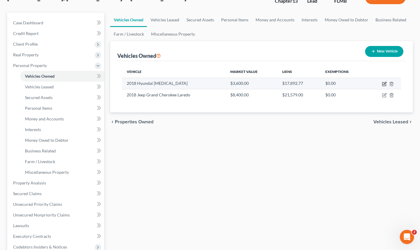
click at [385, 85] on icon "button" at bounding box center [384, 84] width 5 height 5
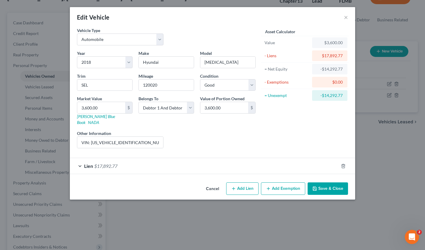
click at [124, 165] on div "Lien $17,892.77" at bounding box center [204, 166] width 269 height 16
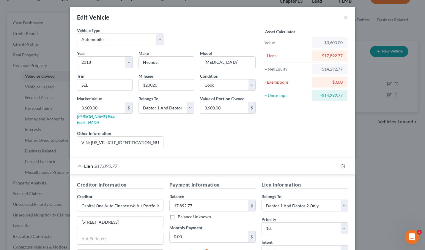
click at [124, 163] on div "Lien $17,892.77" at bounding box center [204, 166] width 269 height 16
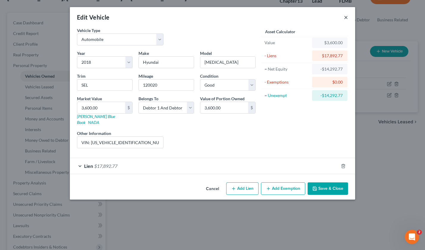
click at [345, 18] on button "×" at bounding box center [346, 17] width 4 height 7
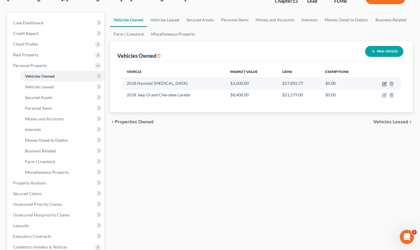
click at [384, 84] on icon "button" at bounding box center [384, 84] width 5 height 5
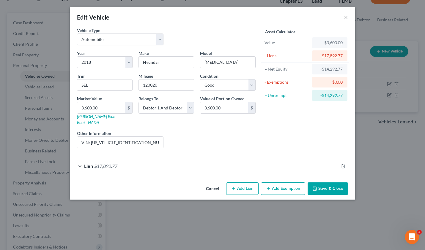
click at [113, 158] on div "Lien $17,892.77" at bounding box center [204, 166] width 269 height 16
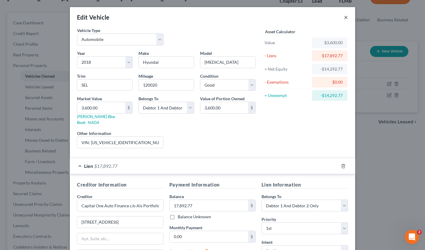
click at [344, 18] on button "×" at bounding box center [346, 17] width 4 height 7
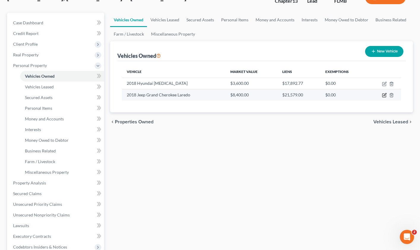
click at [384, 95] on icon "button" at bounding box center [384, 95] width 5 height 5
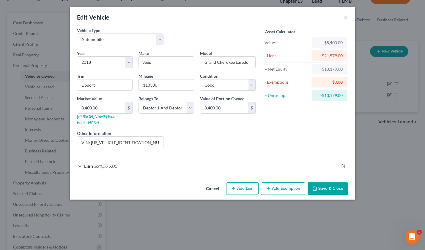
click at [338, 188] on button "Save & Close" at bounding box center [327, 189] width 40 height 12
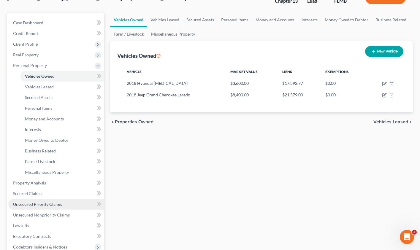
click at [48, 206] on span "Unsecured Priority Claims" at bounding box center [37, 204] width 49 height 5
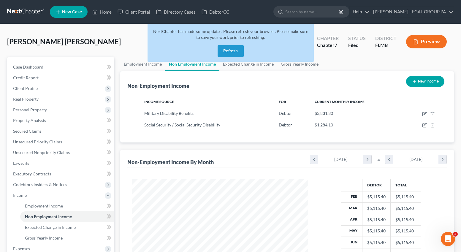
scroll to position [107, 188]
click at [229, 51] on button "Refresh" at bounding box center [231, 51] width 26 height 12
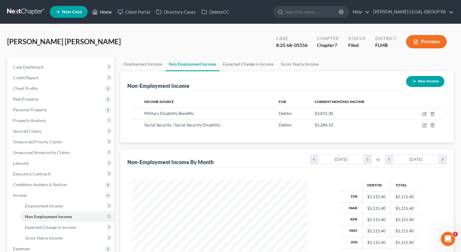
click at [97, 12] on icon at bounding box center [94, 11] width 5 height 7
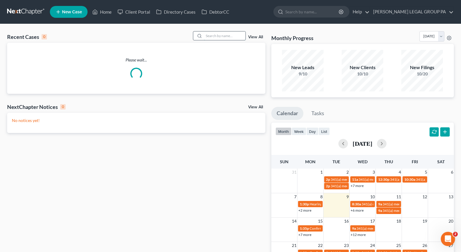
click at [228, 40] on input "search" at bounding box center [225, 35] width 42 height 9
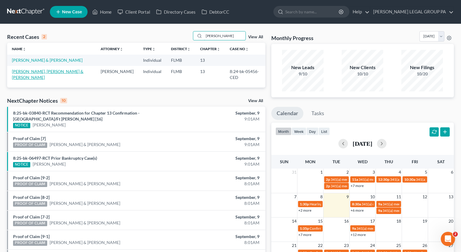
type input "urso"
click at [50, 72] on link "[PERSON_NAME], [PERSON_NAME] & [PERSON_NAME]" at bounding box center [48, 74] width 72 height 11
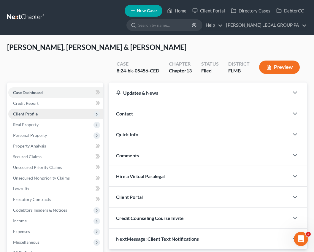
click at [34, 114] on span "Client Profile" at bounding box center [25, 113] width 25 height 5
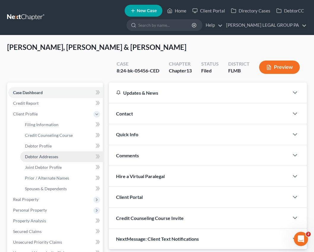
click at [36, 157] on span "Debtor Addresses" at bounding box center [41, 156] width 33 height 5
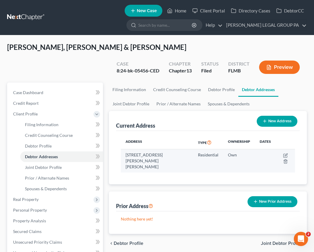
click at [127, 156] on td "11401 Stansberry Dr, Port Richey, FL 34668" at bounding box center [157, 160] width 72 height 23
drag, startPoint x: 125, startPoint y: 154, endPoint x: 164, endPoint y: 155, distance: 38.4
click at [164, 155] on td "11401 Stansberry Dr, Port Richey, FL 34668" at bounding box center [157, 160] width 72 height 23
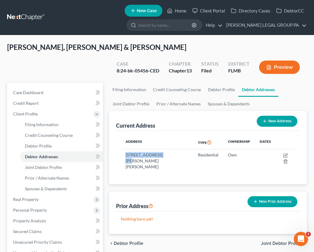
copy td "11401 Stansberry Dr"
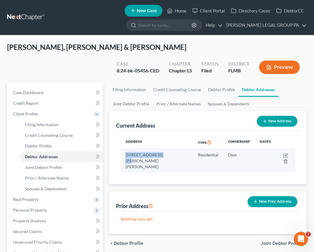
click at [141, 162] on td "11401 Stansberry Dr, Port Richey, FL 34668" at bounding box center [157, 160] width 72 height 23
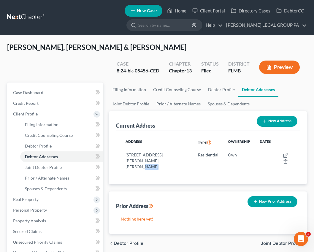
copy td "34668"
click at [41, 178] on span "Prior / Alternate Names" at bounding box center [47, 178] width 44 height 5
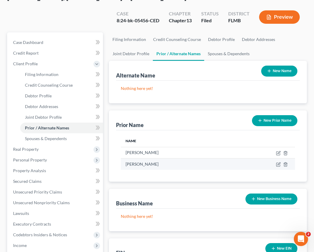
scroll to position [52, 0]
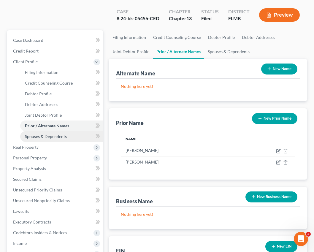
click at [54, 139] on span "Spouses & Dependents" at bounding box center [46, 136] width 42 height 5
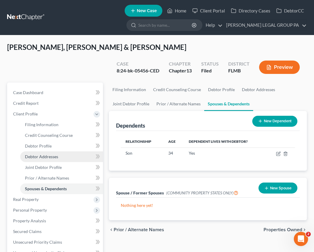
click at [43, 156] on span "Debtor Addresses" at bounding box center [41, 156] width 33 height 5
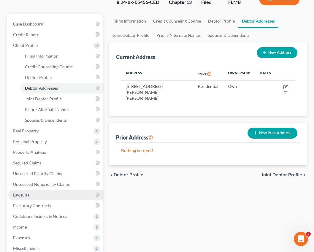
scroll to position [92, 0]
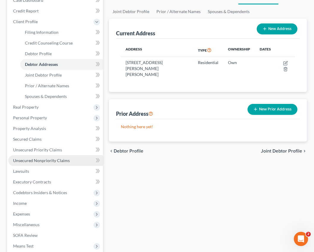
click at [42, 161] on span "Unsecured Nonpriority Claims" at bounding box center [41, 160] width 57 height 5
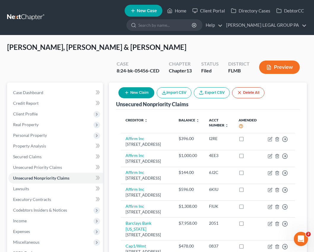
click at [213, 93] on link "Export CSV" at bounding box center [212, 92] width 36 height 11
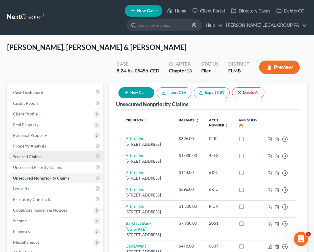
click at [26, 160] on link "Secured Claims" at bounding box center [55, 157] width 95 height 11
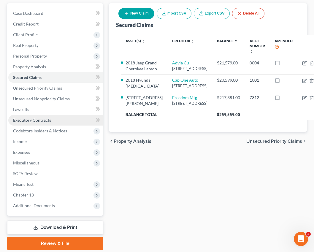
scroll to position [100, 0]
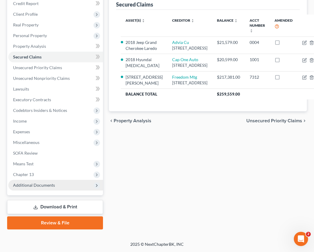
click at [35, 186] on span "Additional Documents" at bounding box center [34, 185] width 42 height 5
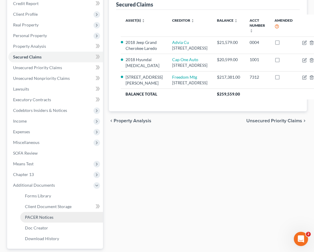
click at [42, 215] on span "PACER Notices" at bounding box center [39, 217] width 29 height 5
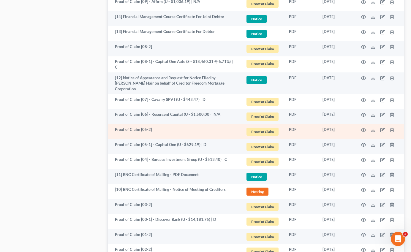
scroll to position [724, 0]
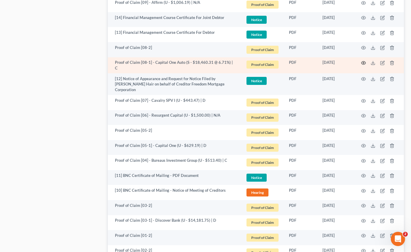
click at [364, 62] on circle "button" at bounding box center [363, 62] width 1 height 1
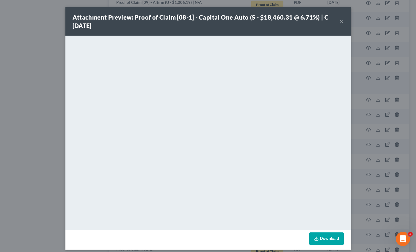
click at [340, 23] on button "×" at bounding box center [341, 21] width 4 height 7
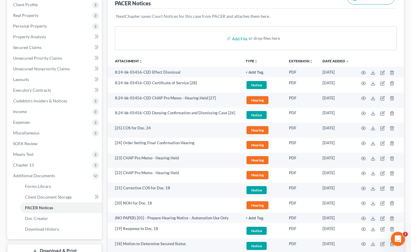
scroll to position [0, 0]
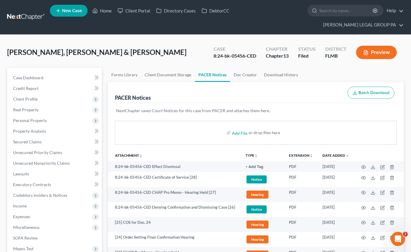
click at [215, 53] on div "8:24-bk-05456-CED" at bounding box center [235, 56] width 43 height 7
drag, startPoint x: 214, startPoint y: 45, endPoint x: 254, endPoint y: 49, distance: 40.3
click at [254, 49] on div "Case 8:24-bk-05456-CED" at bounding box center [235, 53] width 52 height 18
copy div "8:24-bk-05456-CED"
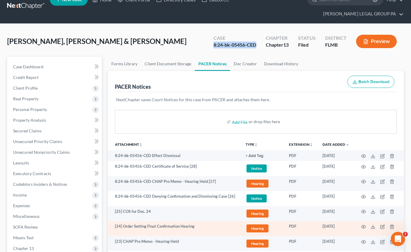
scroll to position [101, 0]
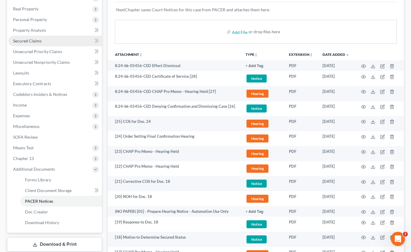
click at [25, 38] on span "Secured Claims" at bounding box center [27, 40] width 29 height 5
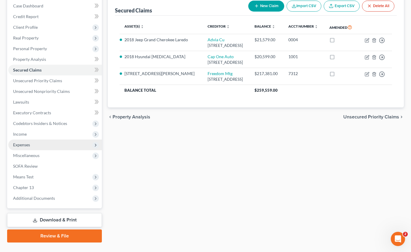
scroll to position [74, 0]
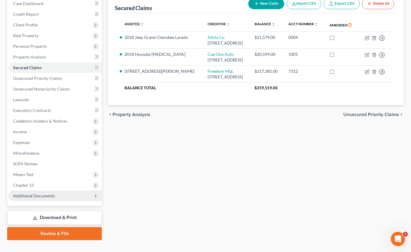
click at [33, 191] on span "Additional Documents" at bounding box center [55, 196] width 94 height 11
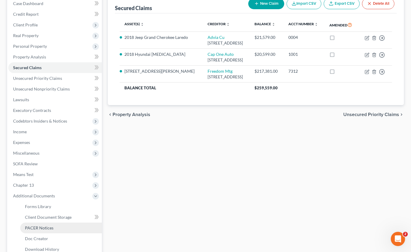
drag, startPoint x: 49, startPoint y: 221, endPoint x: 55, endPoint y: 217, distance: 6.7
click at [49, 223] on link "PACER Notices" at bounding box center [61, 228] width 82 height 11
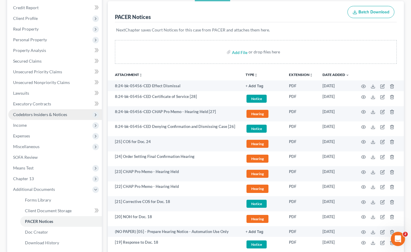
scroll to position [72, 0]
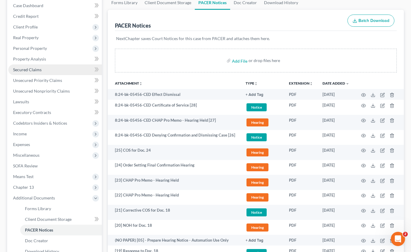
click at [25, 64] on link "Secured Claims" at bounding box center [55, 69] width 94 height 11
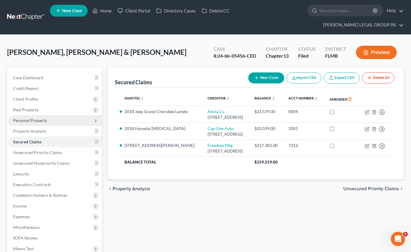
drag, startPoint x: 31, startPoint y: 111, endPoint x: 34, endPoint y: 112, distance: 3.1
click at [31, 118] on span "Personal Property" at bounding box center [30, 120] width 34 height 5
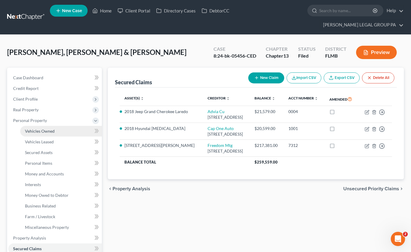
click at [40, 129] on span "Vehicles Owned" at bounding box center [40, 131] width 30 height 5
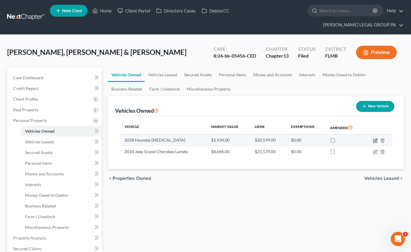
click at [374, 138] on icon "button" at bounding box center [375, 140] width 5 height 5
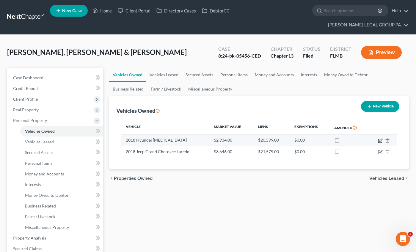
select select "0"
select select "8"
select select "2"
select select "1"
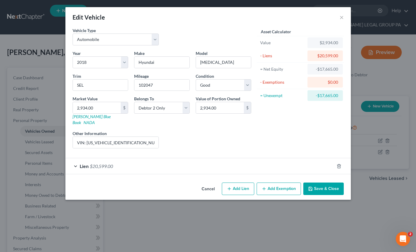
click at [206, 183] on button "Cancel" at bounding box center [208, 189] width 23 height 12
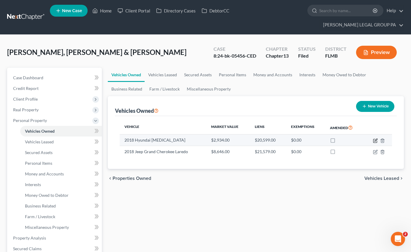
click at [374, 138] on icon "button" at bounding box center [375, 140] width 5 height 5
select select "0"
select select "8"
select select "2"
select select "1"
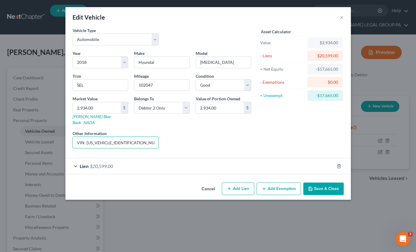
drag, startPoint x: 109, startPoint y: 136, endPoint x: 60, endPoint y: 133, distance: 49.1
click at [60, 133] on div "Edit Vehicle × Vehicle Type Select Automobile Truck Trailer Watercraft Aircraft…" at bounding box center [208, 126] width 416 height 252
click at [114, 163] on div "Lien $20,599.00" at bounding box center [199, 166] width 269 height 16
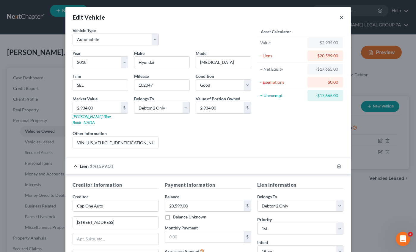
click at [339, 17] on button "×" at bounding box center [341, 17] width 4 height 7
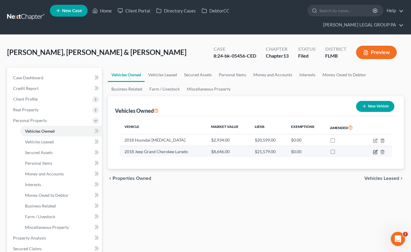
click at [374, 150] on icon "button" at bounding box center [375, 152] width 5 height 5
select select "0"
select select "8"
select select "4"
select select "1"
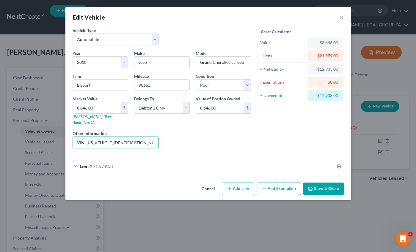
drag, startPoint x: 132, startPoint y: 137, endPoint x: 71, endPoint y: 136, distance: 61.8
click at [71, 136] on div "Other Information VIN: 1C4RJFAG4JC195751" at bounding box center [116, 139] width 92 height 18
click at [340, 14] on button "×" at bounding box center [341, 17] width 4 height 7
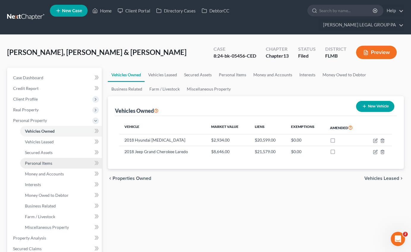
click at [48, 161] on span "Personal Items" at bounding box center [38, 163] width 27 height 5
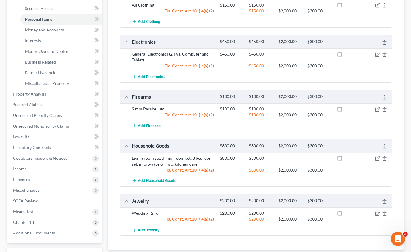
scroll to position [149, 0]
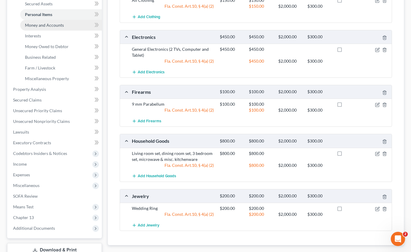
click at [49, 23] on span "Money and Accounts" at bounding box center [44, 25] width 39 height 5
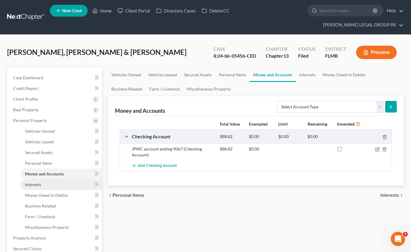
click at [36, 182] on span "Interests" at bounding box center [33, 184] width 16 height 5
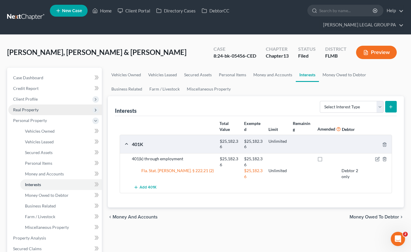
click at [25, 107] on span "Real Property" at bounding box center [26, 109] width 26 height 5
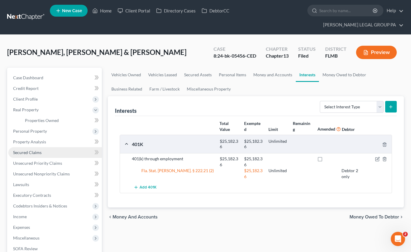
click at [34, 147] on link "Secured Claims" at bounding box center [55, 152] width 94 height 11
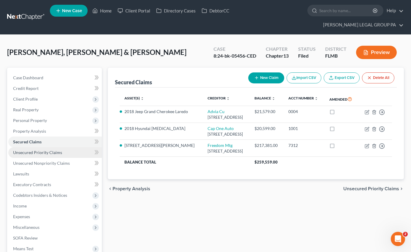
click at [42, 150] on span "Unsecured Priority Claims" at bounding box center [37, 152] width 49 height 5
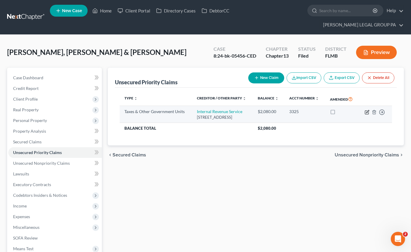
click at [369, 110] on icon "button" at bounding box center [367, 112] width 5 height 5
select select "0"
select select "39"
select select "2"
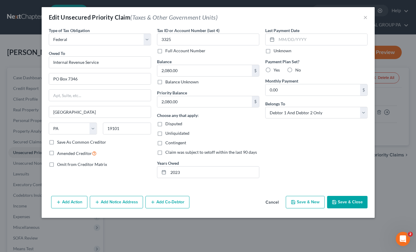
click at [367, 16] on div "Edit Unsecured Priority Claim (Taxes & Other Government Units) ×" at bounding box center [208, 17] width 333 height 20
click at [366, 17] on button "×" at bounding box center [365, 17] width 4 height 7
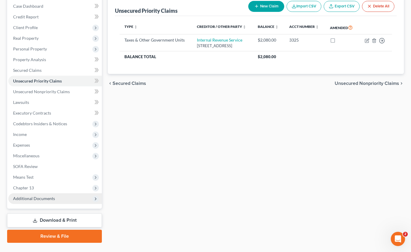
scroll to position [74, 0]
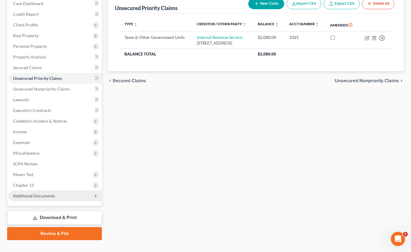
click at [28, 193] on span "Additional Documents" at bounding box center [34, 195] width 42 height 5
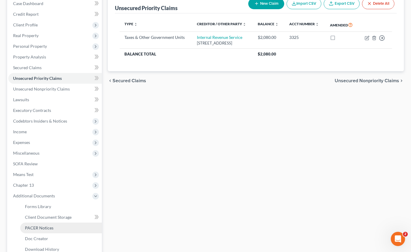
click at [45, 225] on span "PACER Notices" at bounding box center [39, 227] width 29 height 5
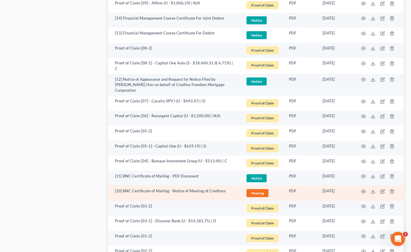
scroll to position [729, 0]
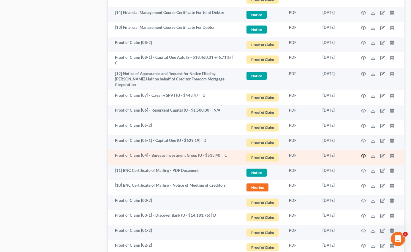
click at [364, 154] on icon "button" at bounding box center [363, 156] width 5 height 5
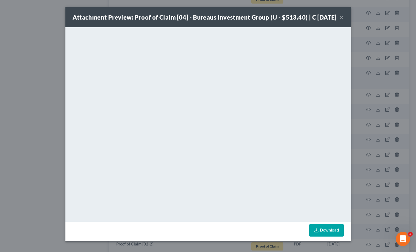
click at [339, 21] on button "×" at bounding box center [341, 17] width 4 height 7
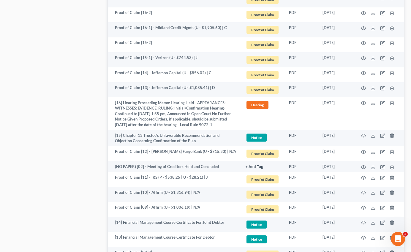
scroll to position [534, 0]
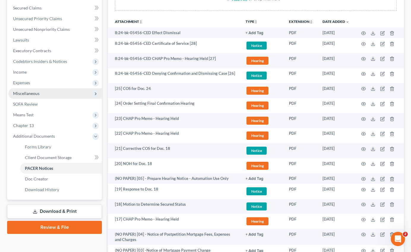
scroll to position [134, 0]
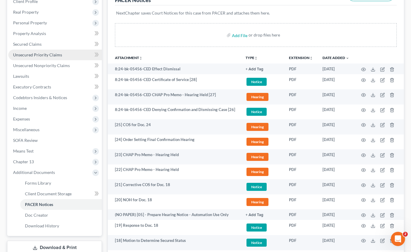
click at [41, 52] on span "Unsecured Priority Claims" at bounding box center [37, 54] width 49 height 5
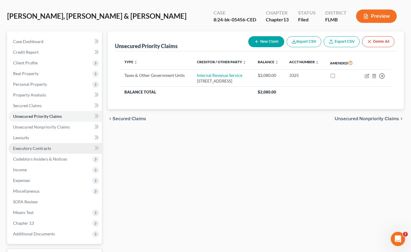
scroll to position [48, 0]
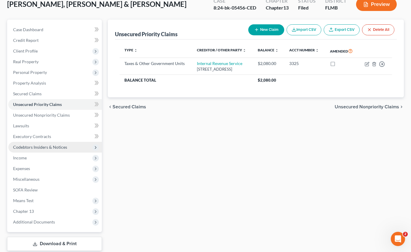
click at [30, 145] on span "Codebtors Insiders & Notices" at bounding box center [40, 147] width 54 height 5
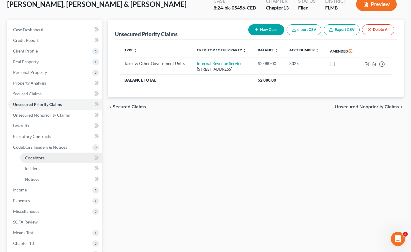
click at [35, 155] on span "Codebtors" at bounding box center [35, 157] width 20 height 5
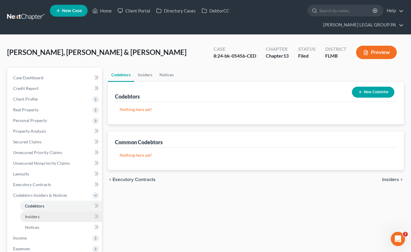
click at [44, 212] on link "Insiders" at bounding box center [61, 217] width 82 height 11
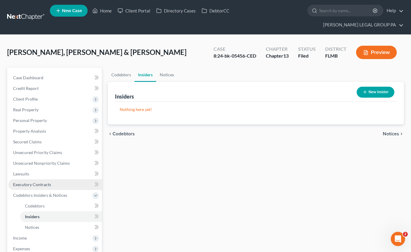
click at [26, 182] on span "Executory Contracts" at bounding box center [32, 184] width 38 height 5
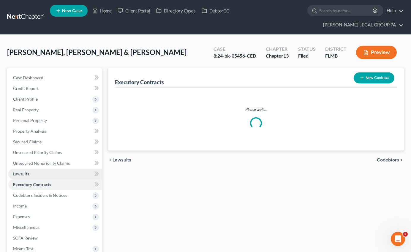
click at [27, 169] on link "Lawsuits" at bounding box center [55, 174] width 94 height 11
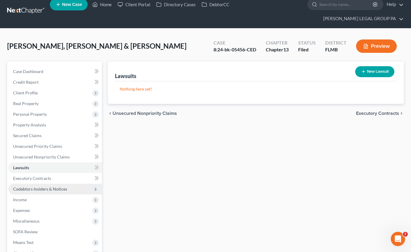
scroll to position [12, 0]
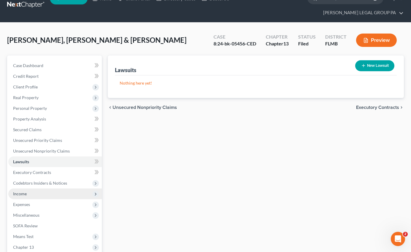
click at [23, 191] on span "Income" at bounding box center [20, 193] width 14 height 5
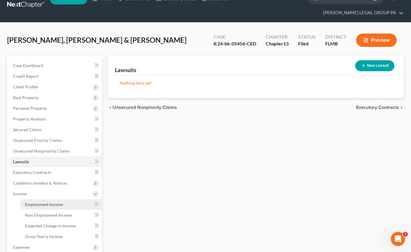
click at [47, 202] on span "Employment Income" at bounding box center [44, 204] width 38 height 5
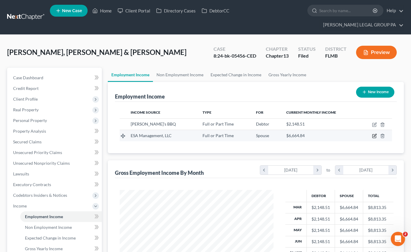
click at [375, 134] on icon "button" at bounding box center [374, 136] width 5 height 5
select select "0"
select select "28"
select select "0"
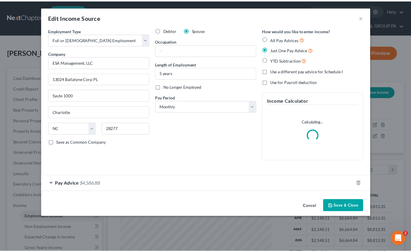
scroll to position [107, 168]
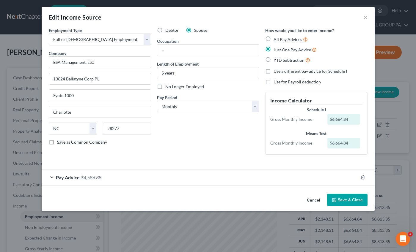
click at [315, 200] on button "Cancel" at bounding box center [313, 201] width 23 height 12
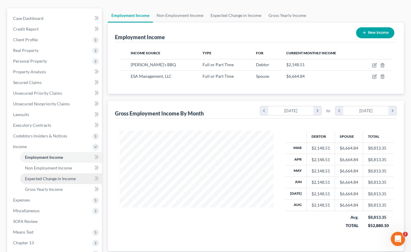
scroll to position [117, 0]
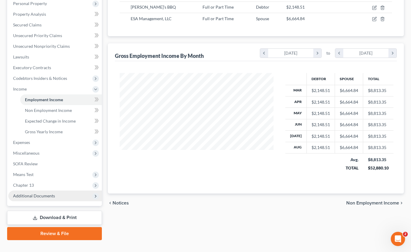
click at [28, 191] on span "Additional Documents" at bounding box center [55, 196] width 94 height 11
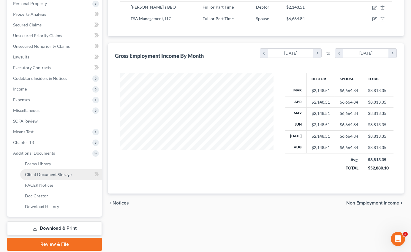
click at [38, 172] on span "Client Document Storage" at bounding box center [48, 174] width 47 height 5
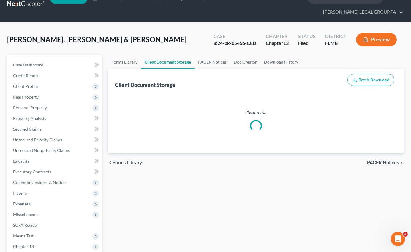
select select "9"
select select "12"
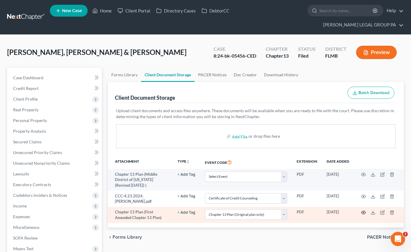
click at [362, 210] on icon "button" at bounding box center [363, 212] width 5 height 5
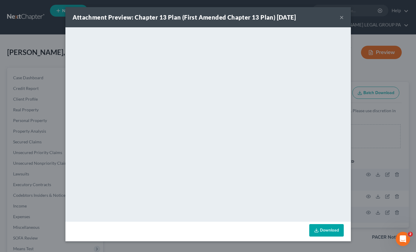
click at [340, 17] on button "×" at bounding box center [341, 17] width 4 height 7
